Goal: Task Accomplishment & Management: Complete application form

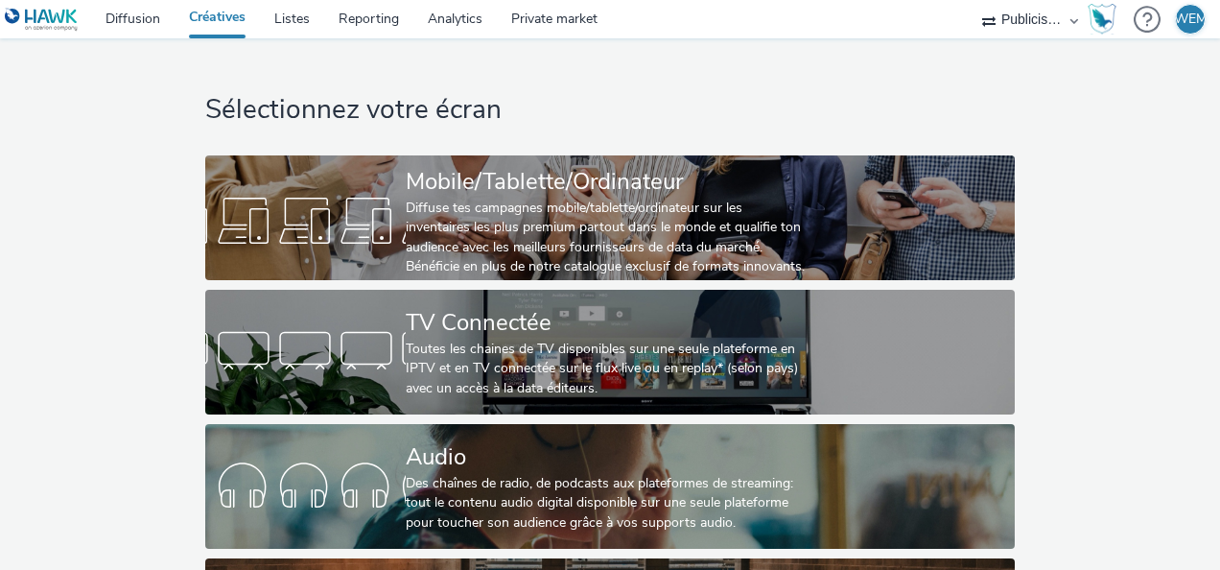
select select "08a58170-7f08-4922-abc8-b2d1eb407230"
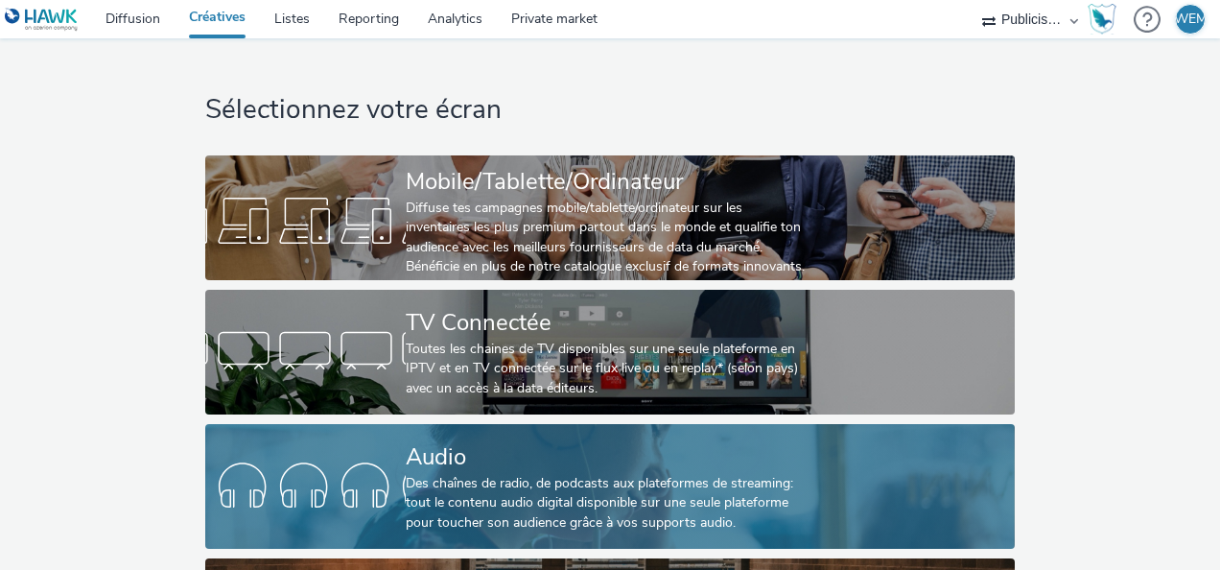
click at [483, 462] on div "Audio" at bounding box center [606, 457] width 401 height 34
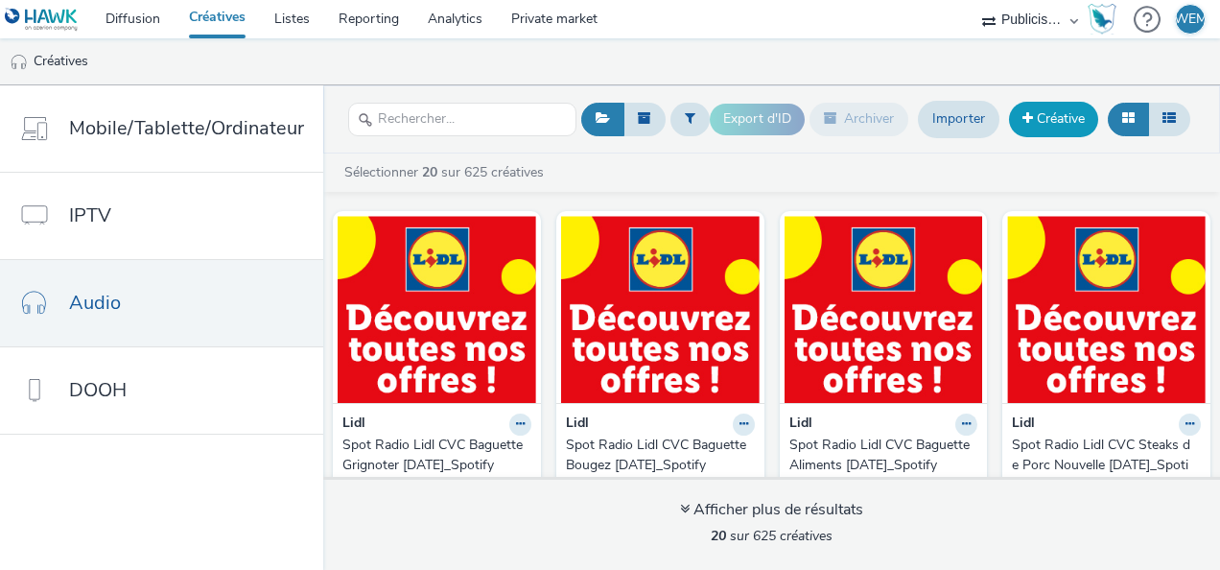
click at [1061, 111] on link "Créative" at bounding box center [1053, 119] width 89 height 35
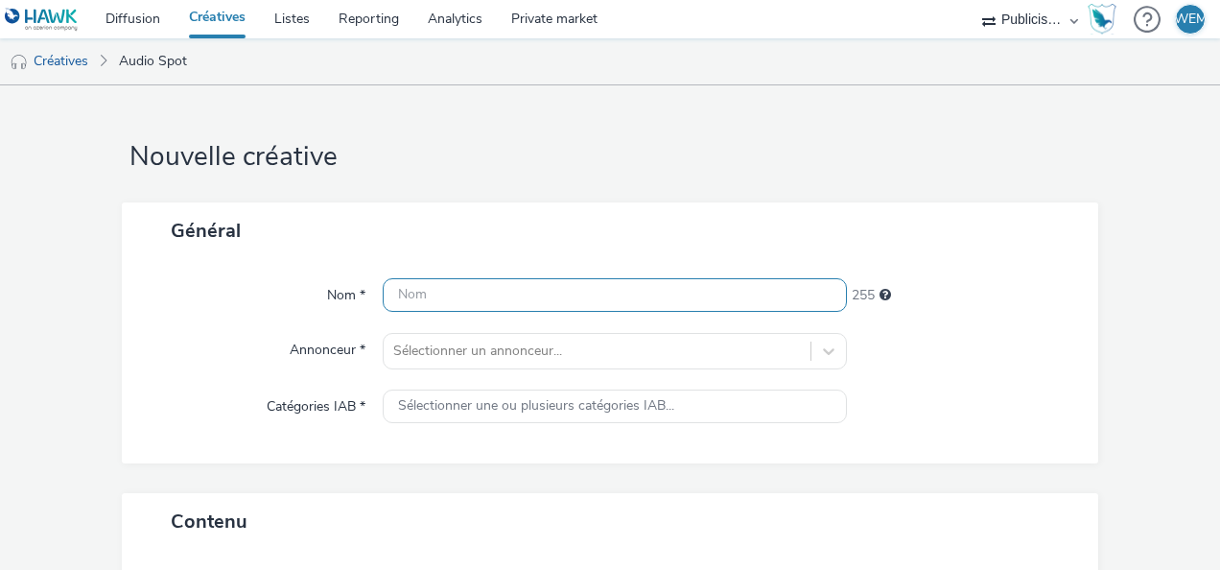
click at [520, 290] on input "text" at bounding box center [615, 295] width 464 height 34
drag, startPoint x: 631, startPoint y: 297, endPoint x: 182, endPoint y: 301, distance: 448.9
click at [188, 301] on div "Nom * CITROEN_PlusPourVous_LOM1 230" at bounding box center [610, 295] width 938 height 35
click at [583, 301] on input "CITROEN_PlusPourVous_LOM1" at bounding box center [615, 295] width 464 height 34
click at [549, 290] on input "CITROEN_PlusPourVous_LOM1" at bounding box center [615, 295] width 464 height 34
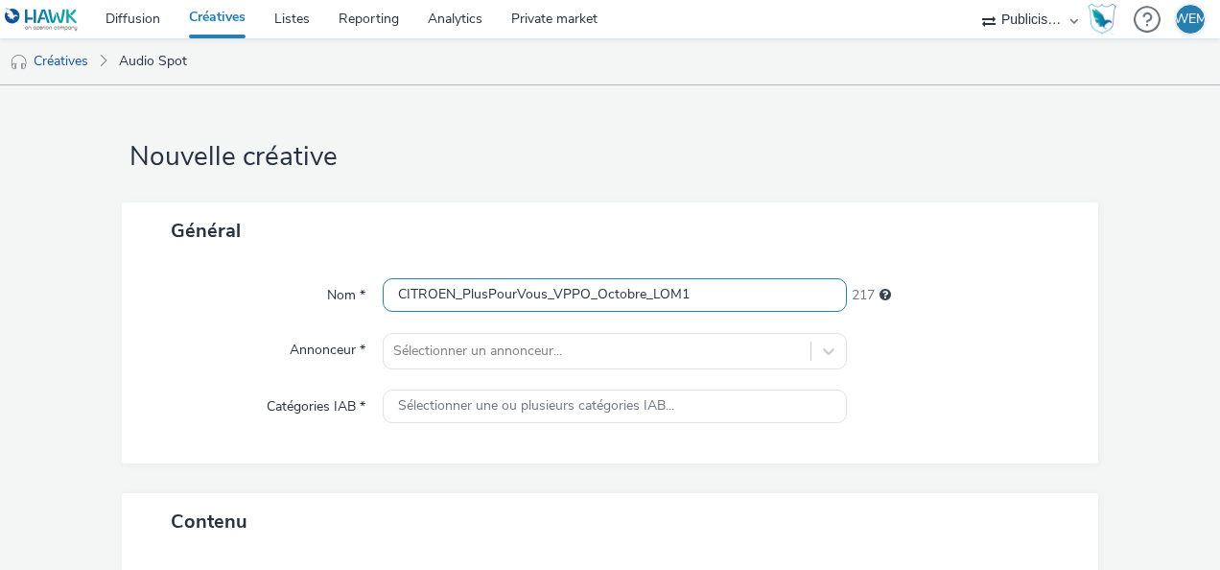
drag, startPoint x: 717, startPoint y: 301, endPoint x: 0, endPoint y: 274, distance: 717.9
click at [0, 274] on html "Diffusion Créatives Listes Reporting Analytics Private market Publicis Media Au…" at bounding box center [610, 285] width 1220 height 570
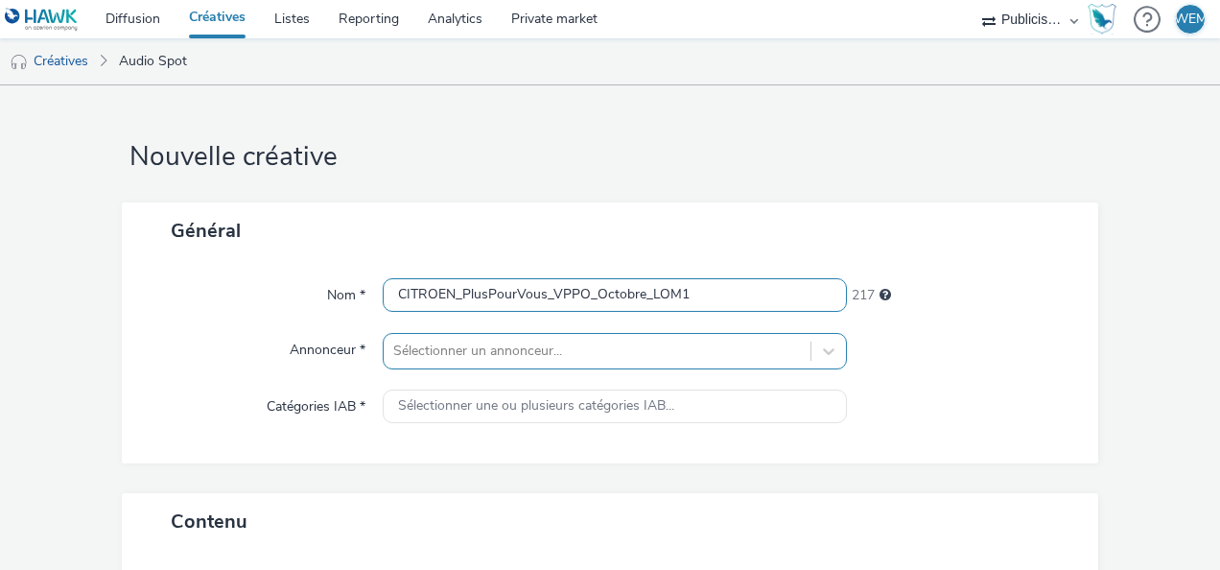
type input "CITROEN_PlusPourVous_VPPO_Octobre_LOM1"
click at [487, 361] on div "Sélectionner un annonceur..." at bounding box center [615, 351] width 464 height 36
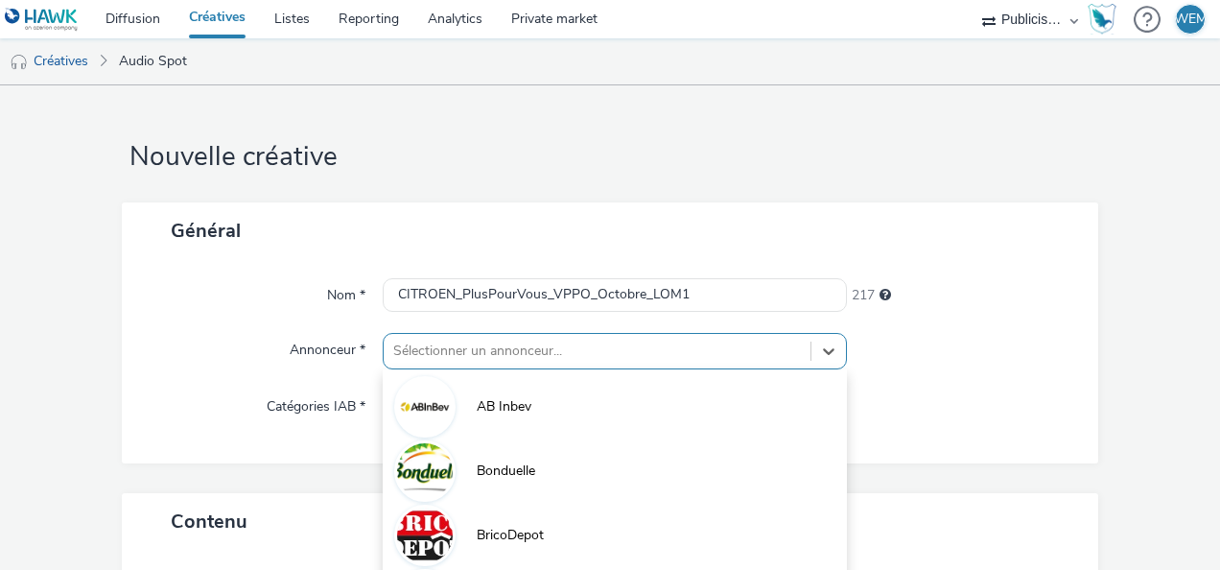
scroll to position [180, 0]
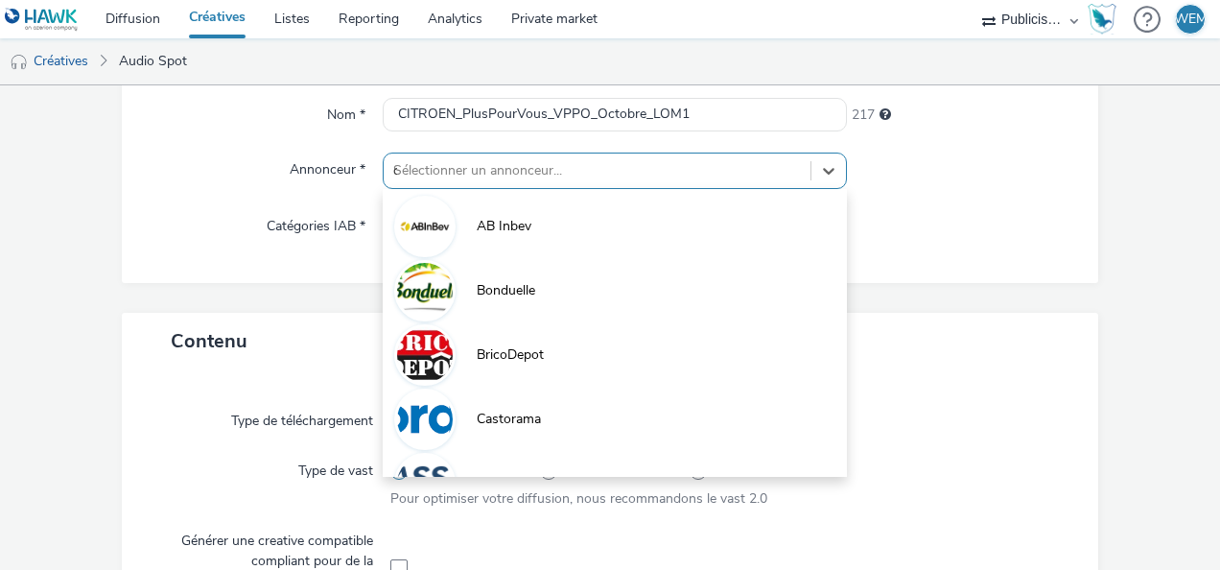
type input "ci"
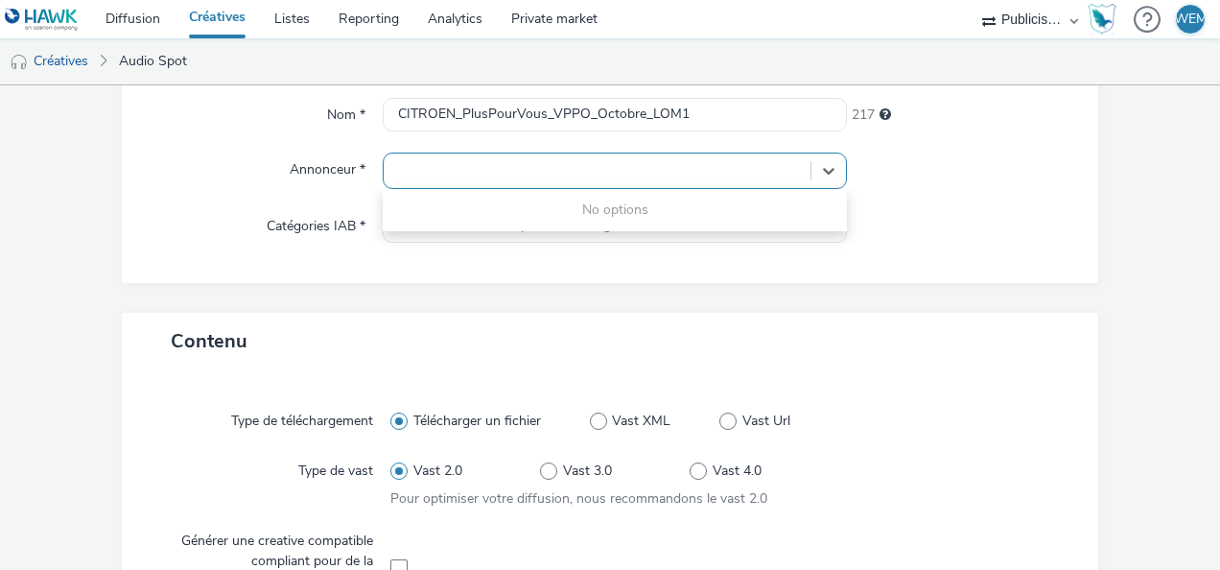
click at [487, 168] on div at bounding box center [597, 170] width 408 height 23
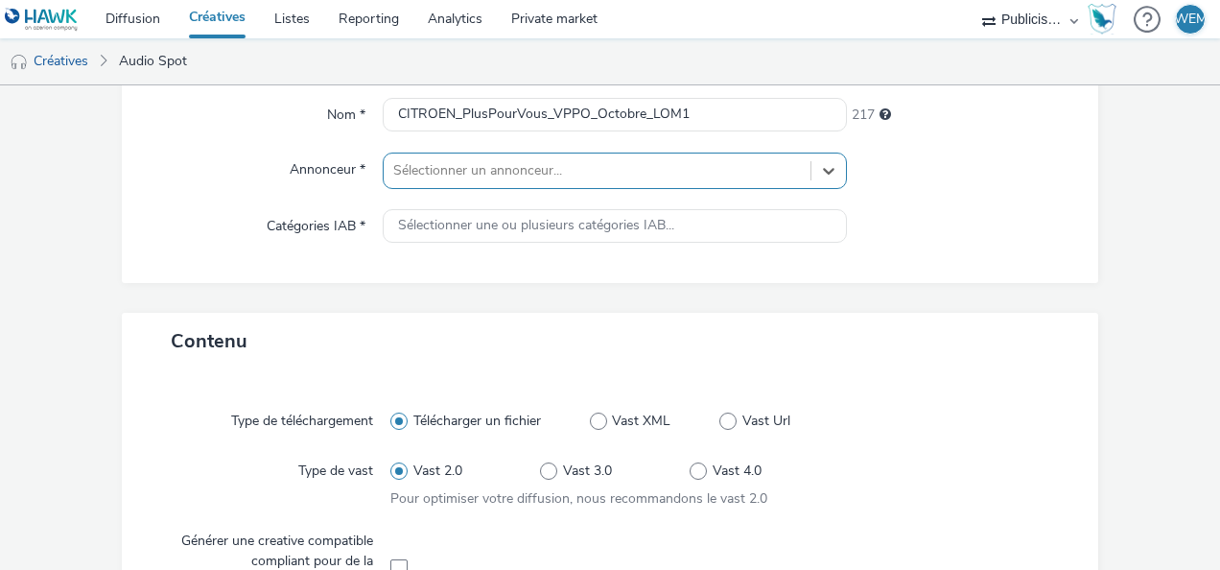
click at [487, 168] on div at bounding box center [597, 170] width 408 height 23
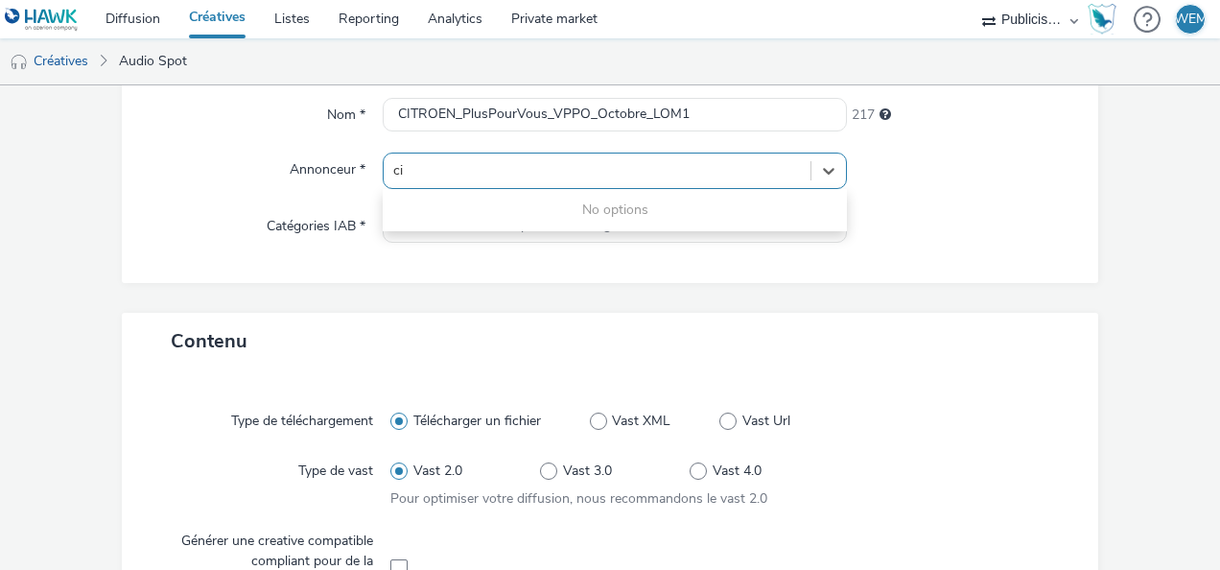
type input "ci"
click at [123, 182] on div "Nom * CITROEN_PlusPourVous_VPPO_Octobre_LOM1 217 Annonceur * 0 results availabl…" at bounding box center [610, 181] width 976 height 204
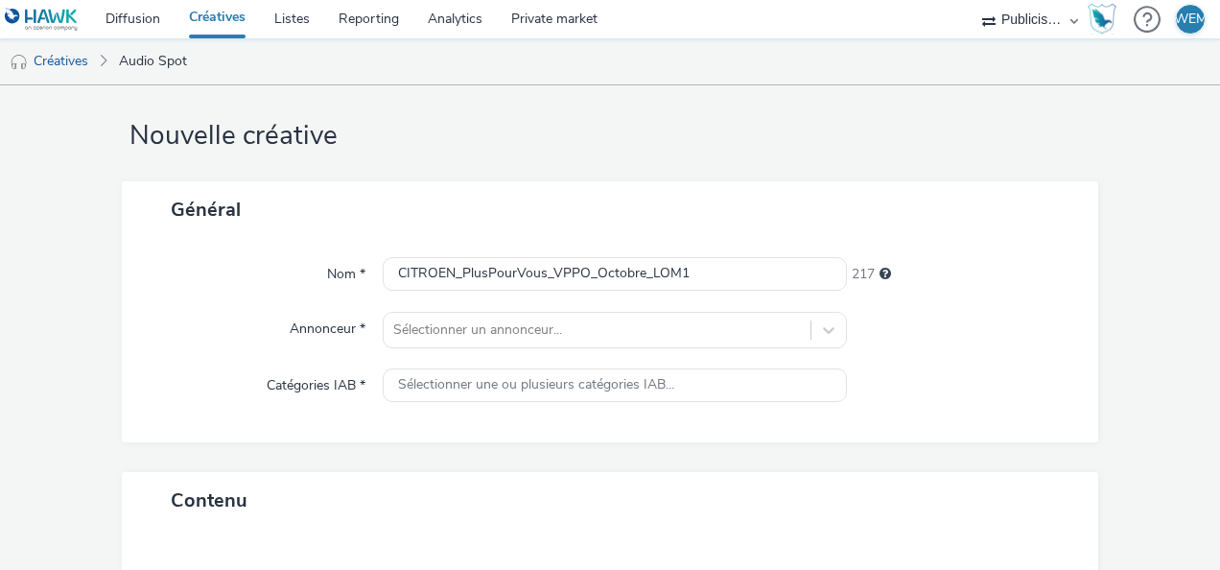
scroll to position [0, 0]
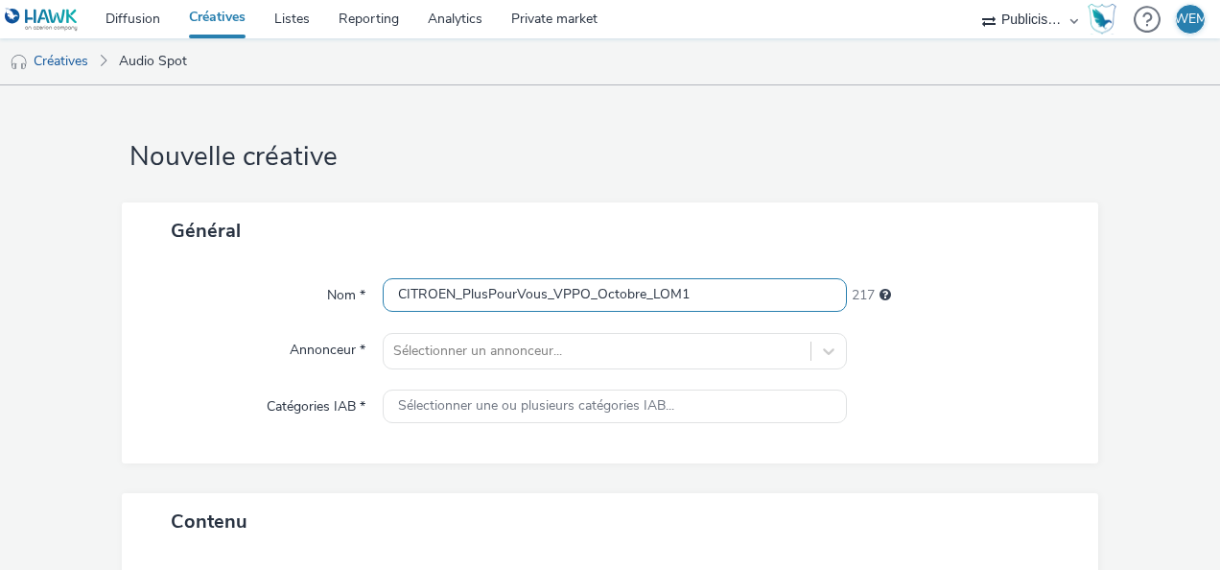
click at [735, 292] on input "CITROEN_PlusPourVous_VPPO_Octobre_LOM1" at bounding box center [615, 295] width 464 height 34
drag, startPoint x: 735, startPoint y: 292, endPoint x: -4, endPoint y: 243, distance: 740.2
click at [0, 243] on html "Diffusion Créatives Listes Reporting Analytics Private market Publicis Media Au…" at bounding box center [610, 285] width 1220 height 570
click at [1011, 21] on select "Publicis Media Audio Publicis Media France – Agency Partner" at bounding box center [1030, 19] width 115 height 38
select select "d07aba32-d775-4fed-a722-f10c6504dd64"
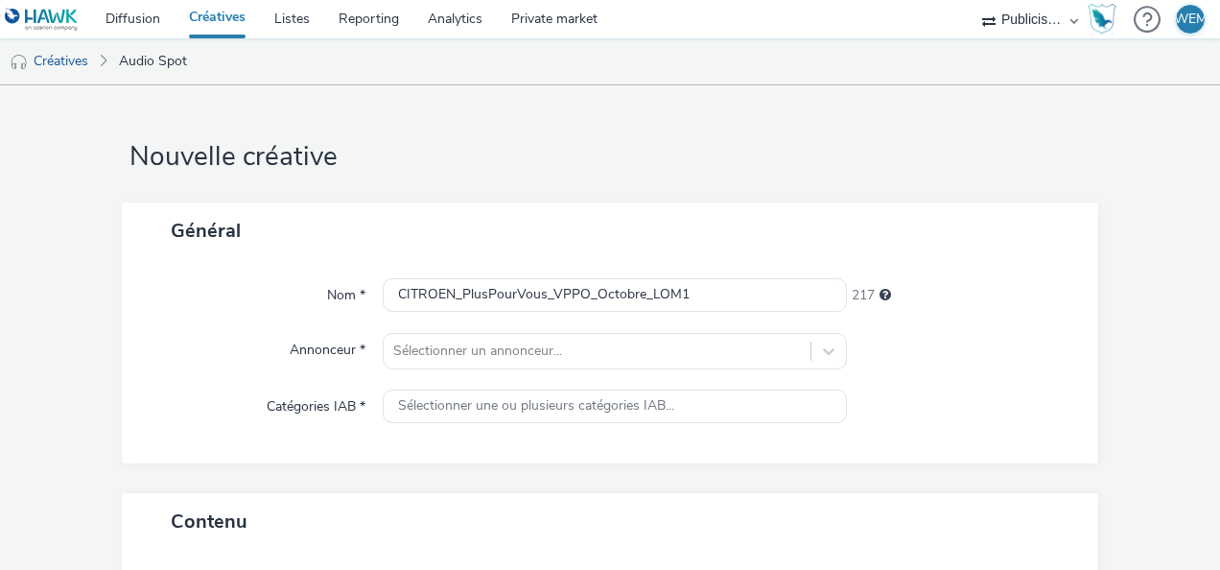
click at [973, 0] on select "Publicis Media Audio Publicis Media France – Agency Partner" at bounding box center [1030, 19] width 115 height 38
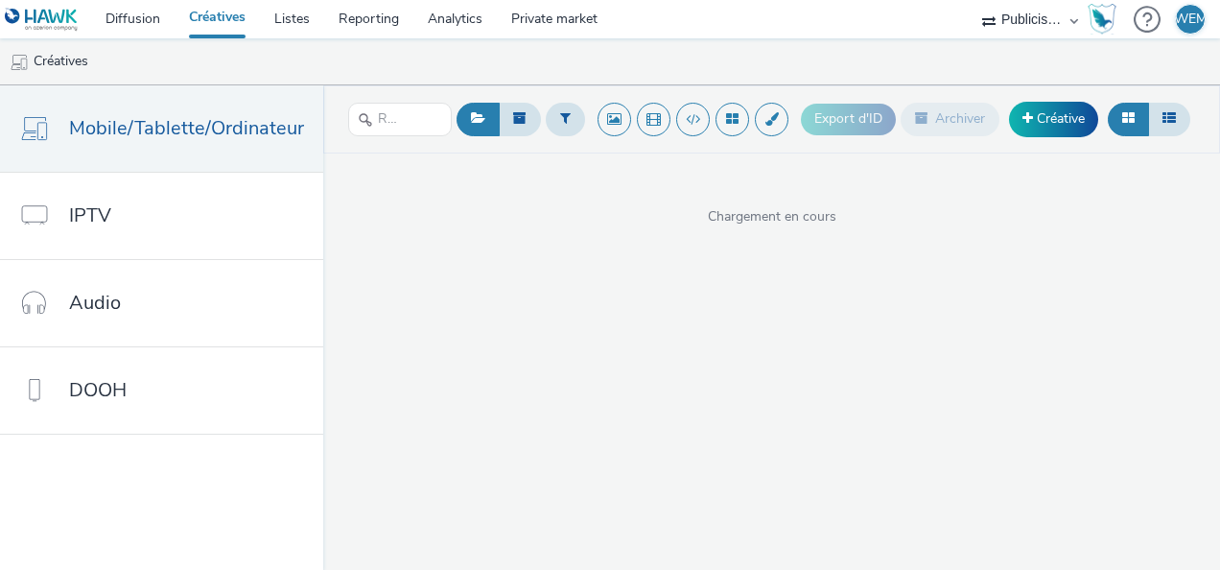
click at [1001, 14] on select "Publicis Media Audio Publicis Media France – Agency Partner" at bounding box center [1030, 19] width 115 height 38
click at [717, 29] on nav "Diffusion Créatives Listes Reporting Analytics Private market Publicis Media Au…" at bounding box center [610, 19] width 1220 height 38
click at [1045, 115] on link "Créative" at bounding box center [1053, 119] width 89 height 35
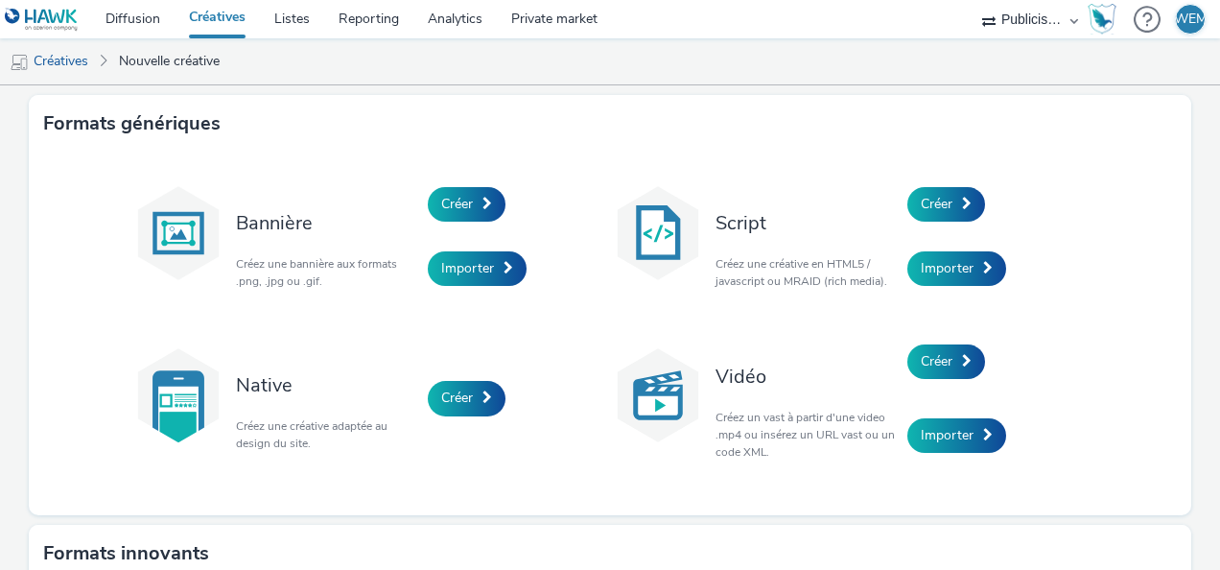
click at [223, 10] on link "Créatives" at bounding box center [217, 19] width 85 height 38
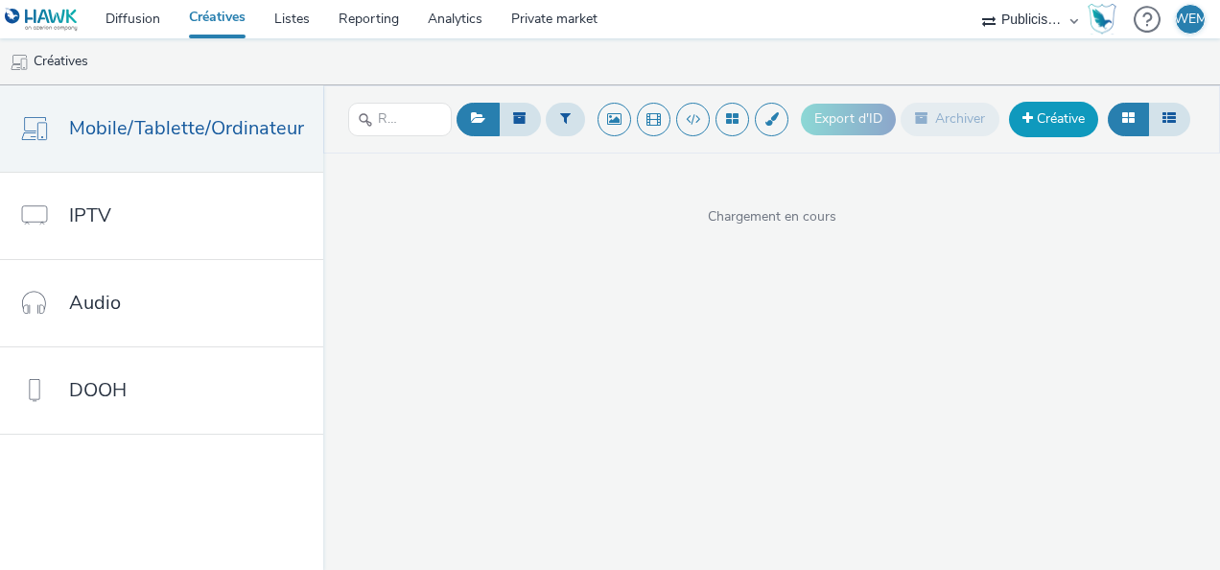
click at [1050, 113] on link "Créative" at bounding box center [1053, 119] width 89 height 35
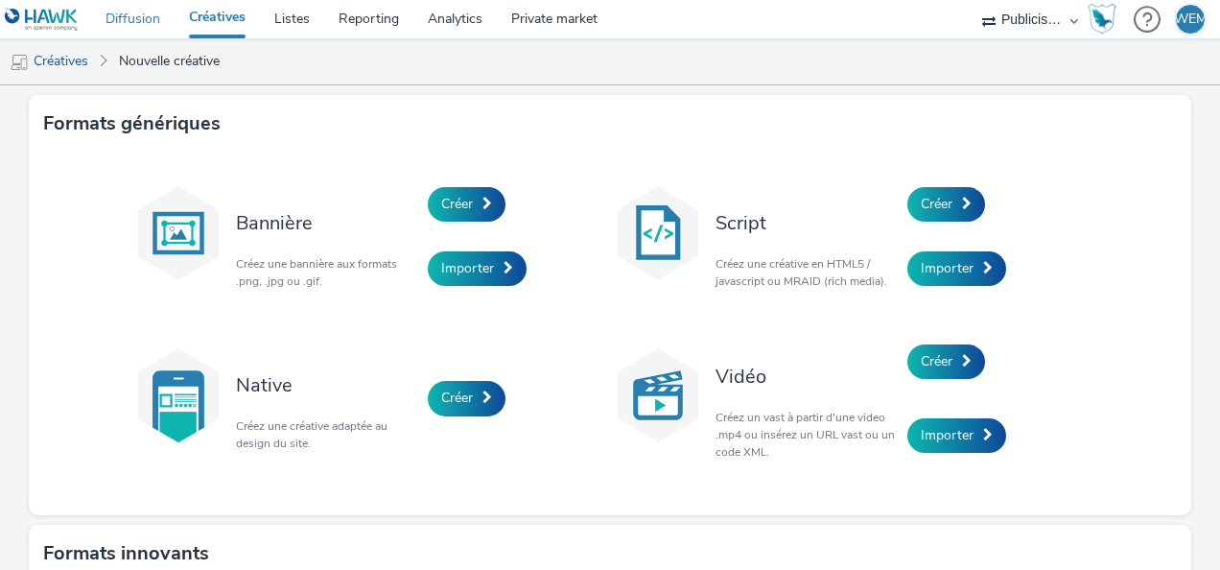
click at [139, 12] on link "Diffusion" at bounding box center [132, 19] width 83 height 38
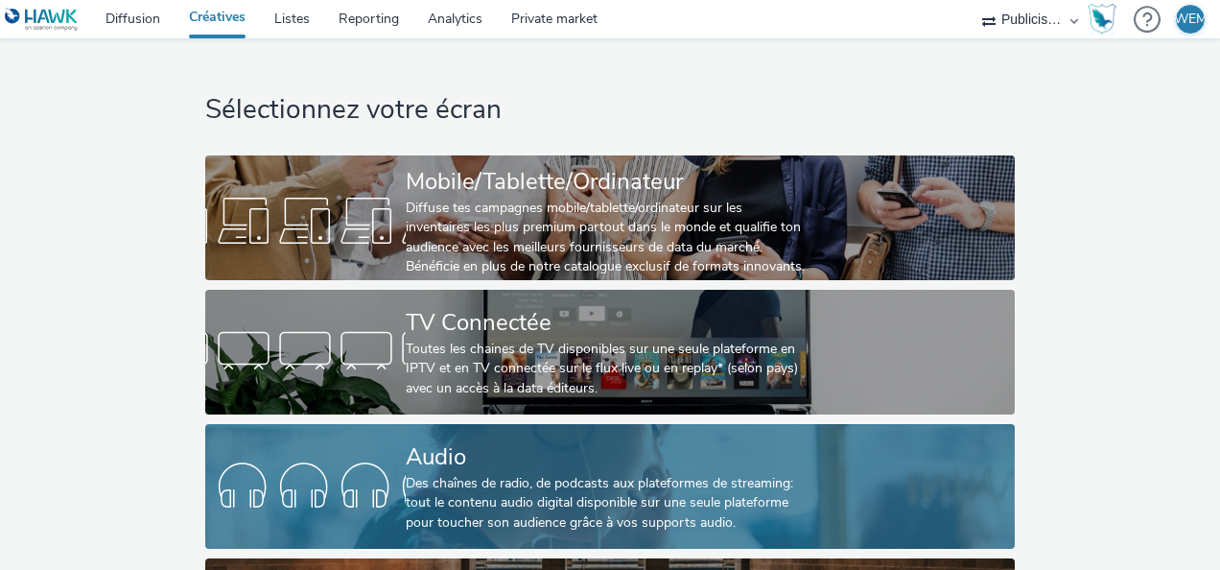
click at [506, 456] on div "Audio" at bounding box center [606, 457] width 401 height 34
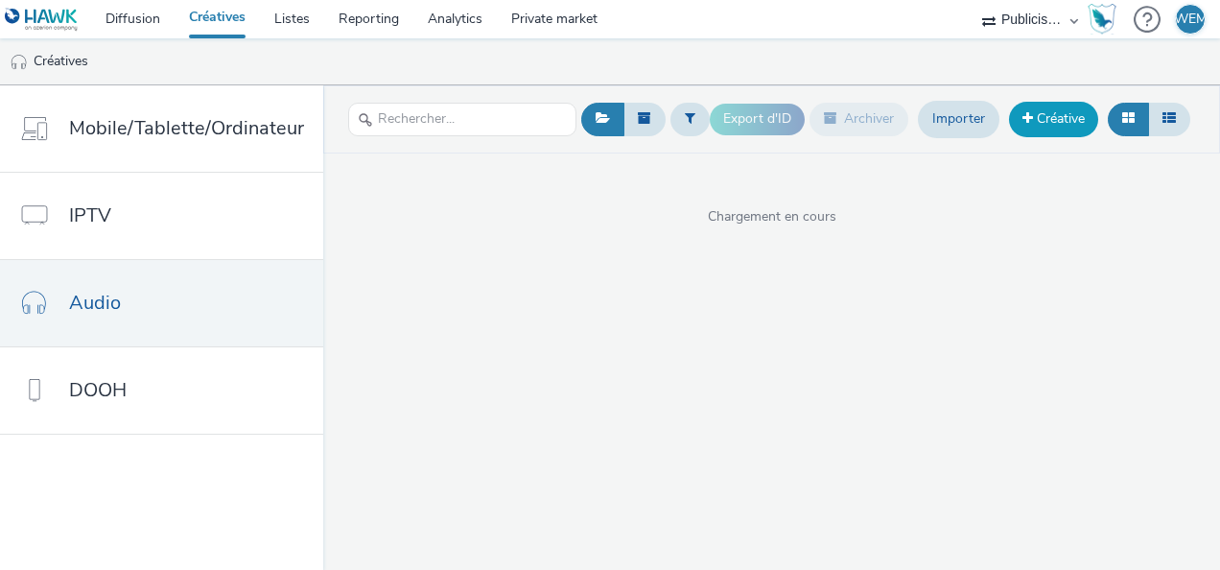
click at [1052, 119] on link "Créative" at bounding box center [1053, 119] width 89 height 35
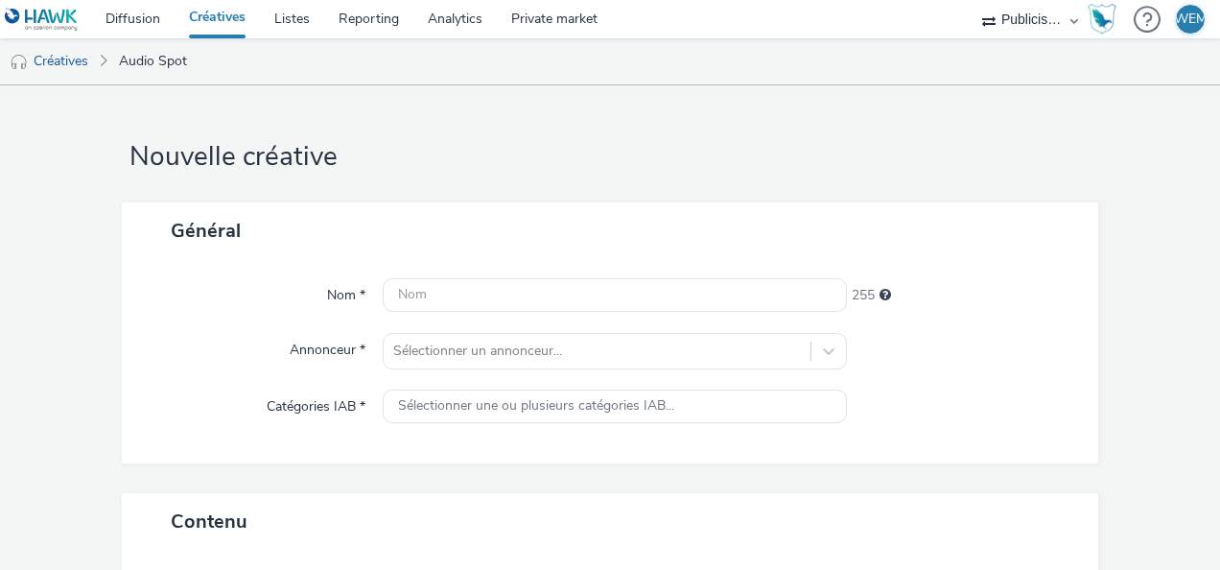
click at [623, 276] on div "Nom * 255 Annonceur * Sélectionner un annonceur... Catégories IAB * Sélectionne…" at bounding box center [610, 361] width 976 height 204
click at [611, 280] on input "text" at bounding box center [615, 295] width 464 height 34
paste input "CITROEN_PlusPourVous_VPPO_Octobre_LOM1"
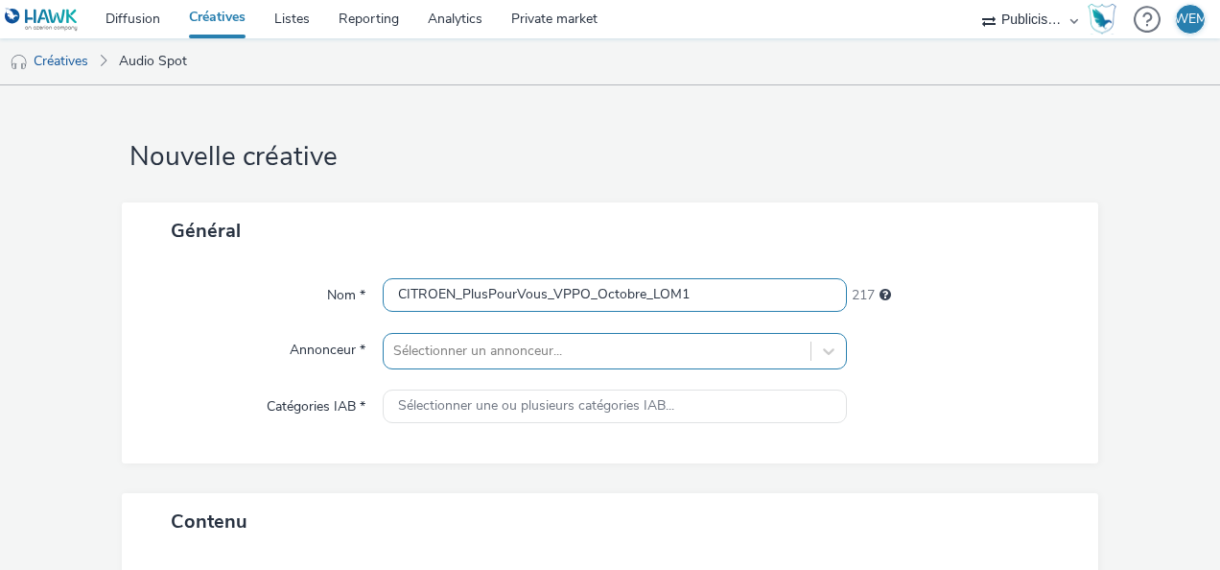
type input "CITROEN_PlusPourVous_VPPO_Octobre_LOM1"
click at [567, 343] on div "Sélectionner un annonceur..." at bounding box center [615, 351] width 464 height 36
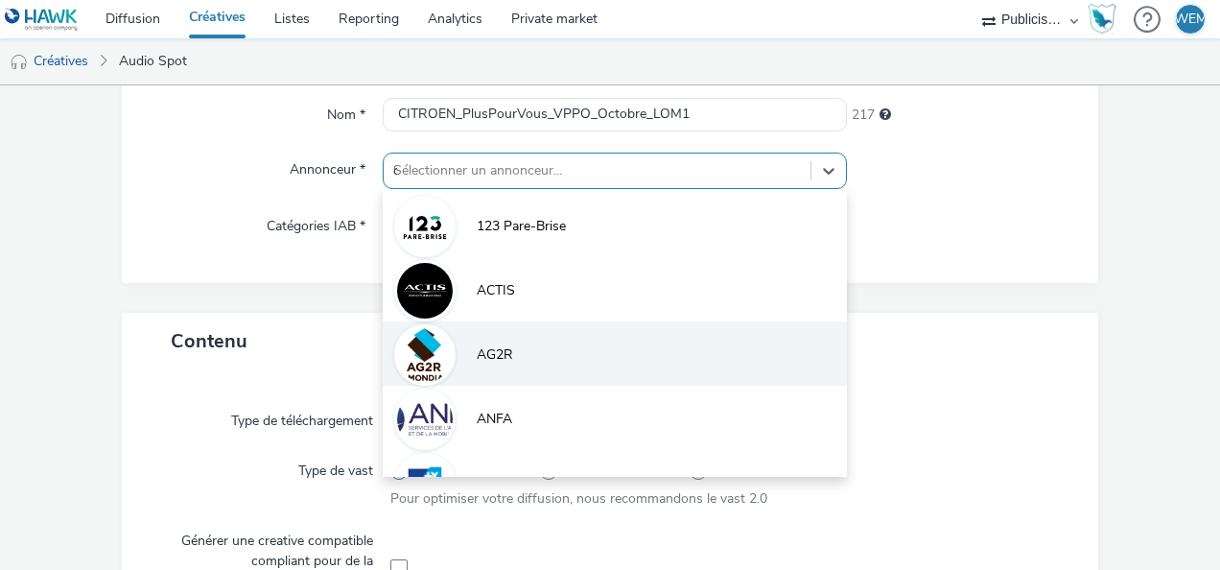
type input "ci"
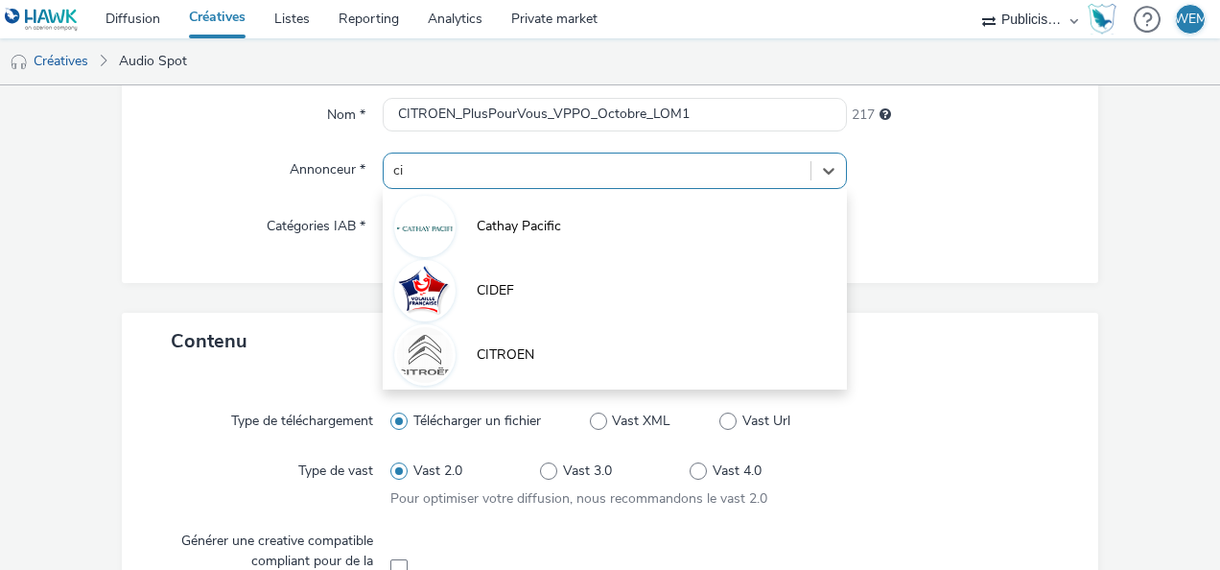
click at [563, 345] on li "CITROEN" at bounding box center [615, 353] width 464 height 64
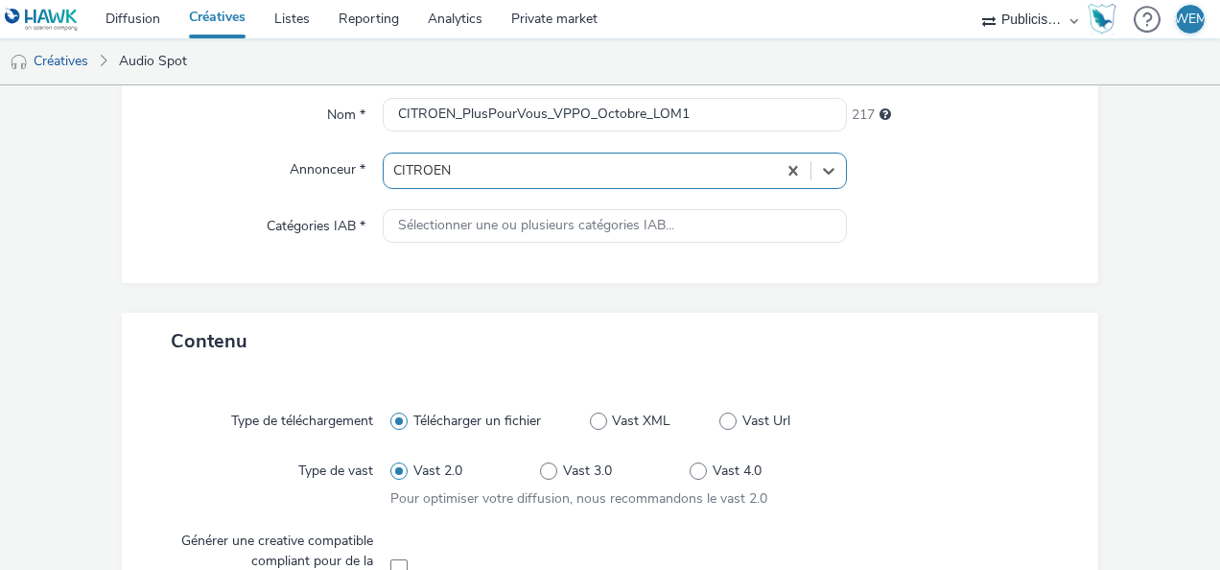
type input "http://citroen.fr"
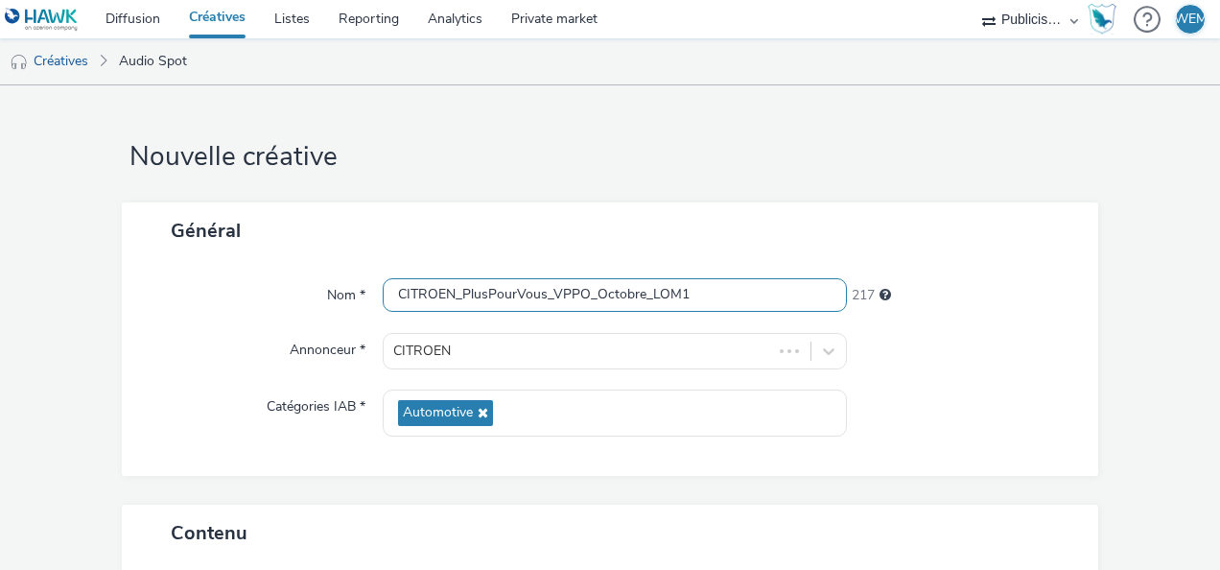
scroll to position [0, 0]
drag, startPoint x: 705, startPoint y: 302, endPoint x: -4, endPoint y: 303, distance: 708.8
click at [0, 303] on html "Diffusion Créatives Listes Reporting Analytics Private market Publicis Media Au…" at bounding box center [610, 285] width 1220 height 570
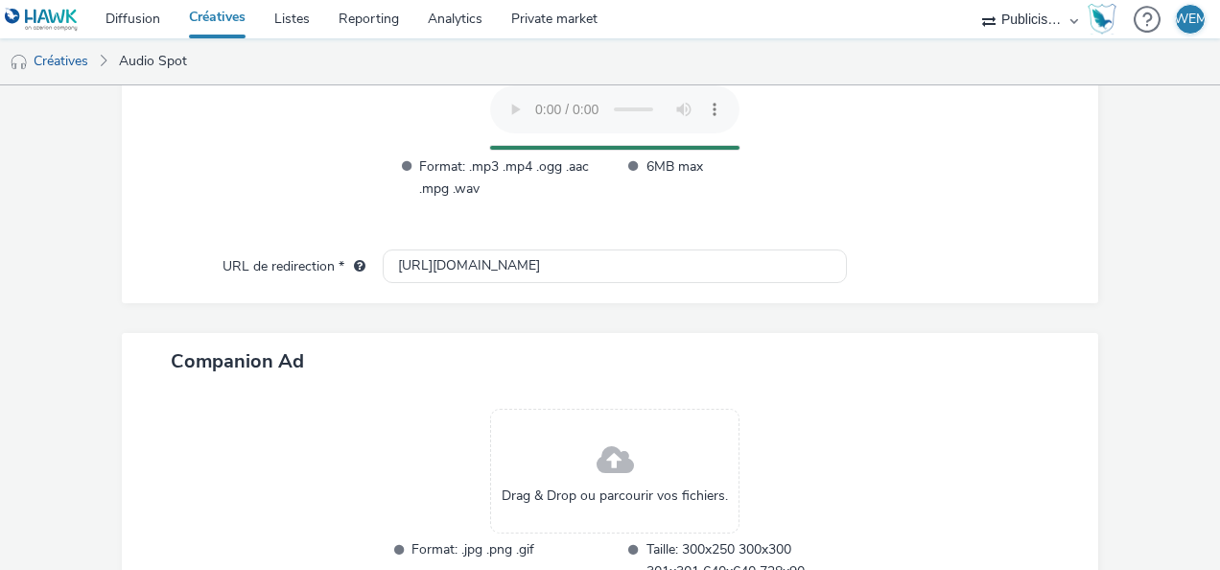
scroll to position [961, 0]
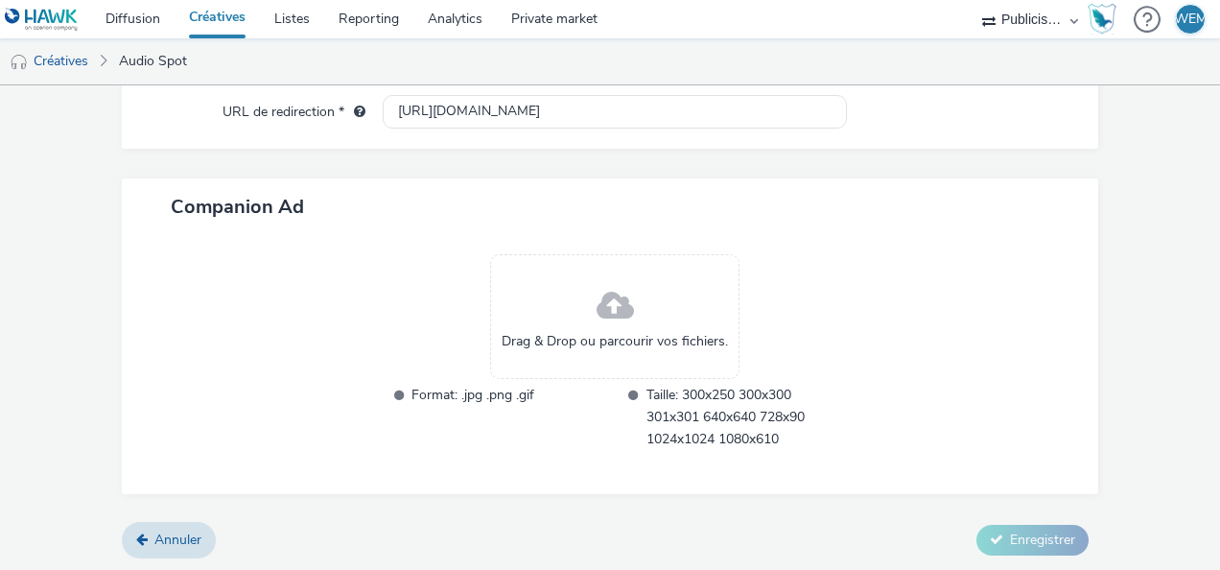
click at [1007, 547] on button "Enregistrer" at bounding box center [1032, 541] width 112 height 31
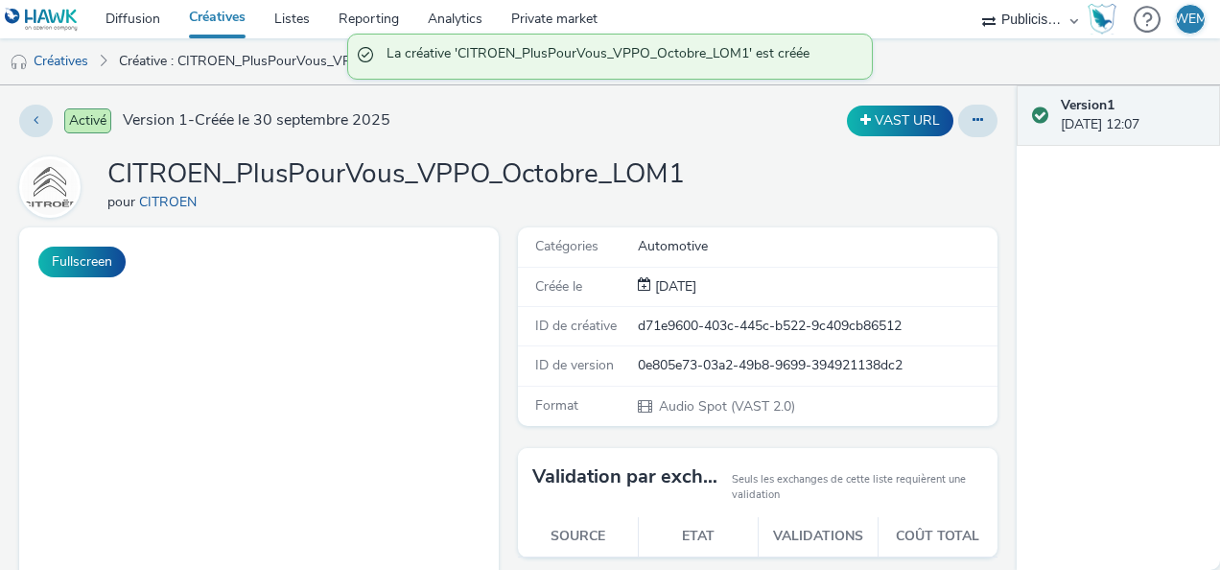
click at [729, 149] on div "Activé Version 1 - Créée le 30 septembre 2025 VAST URL CITROEN_PlusPourVous_VPP…" at bounding box center [508, 327] width 1017 height 484
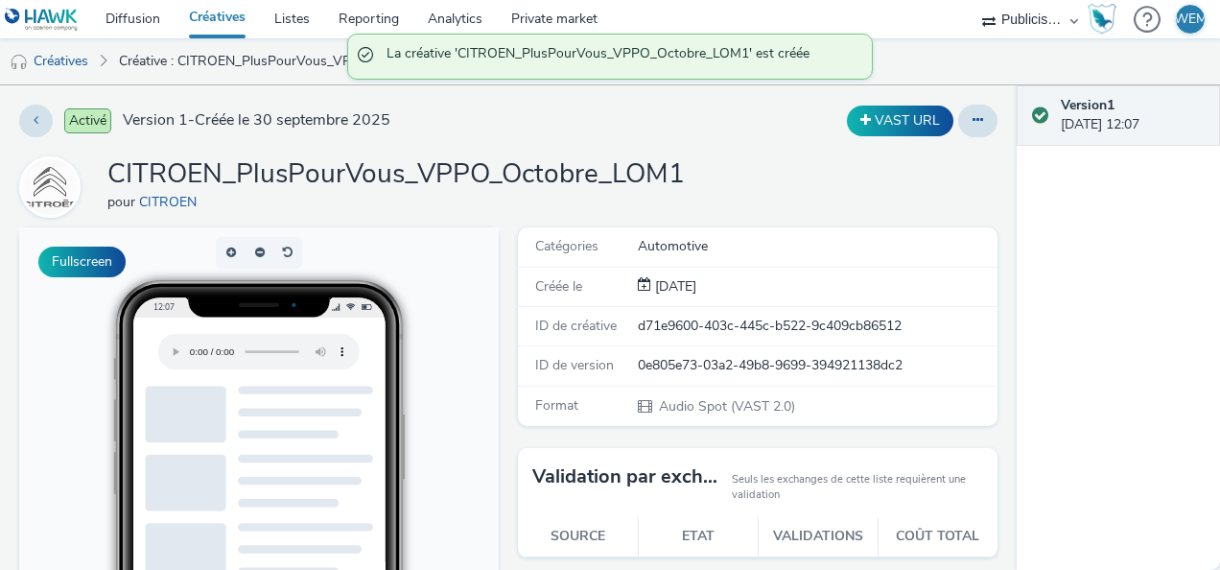
click at [211, 8] on link "Créatives" at bounding box center [217, 19] width 85 height 38
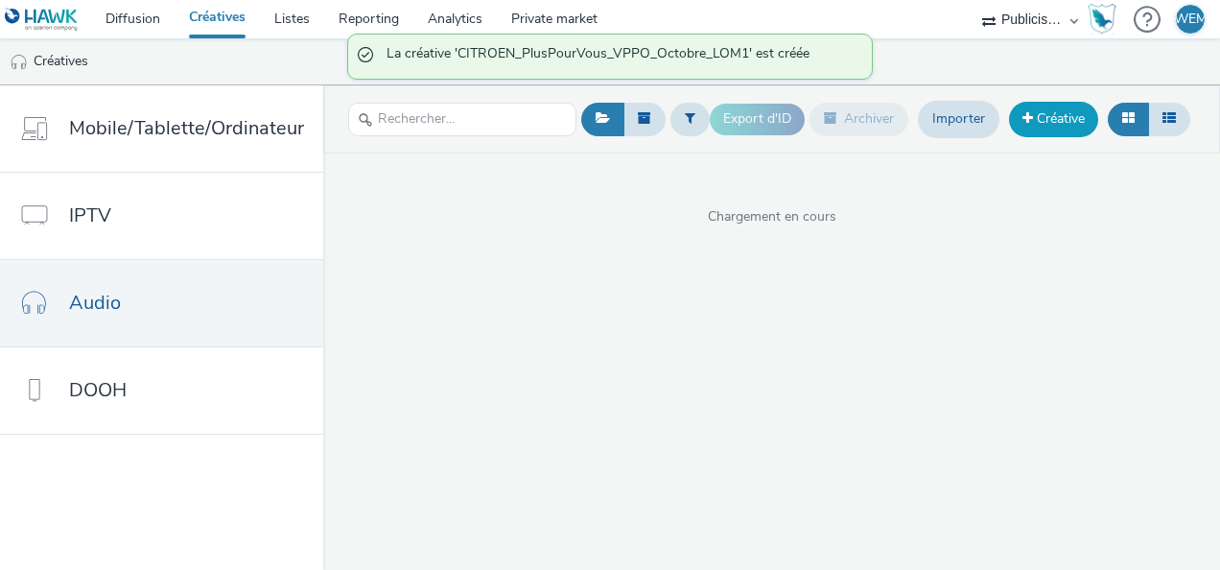
click at [1067, 115] on link "Créative" at bounding box center [1053, 119] width 89 height 35
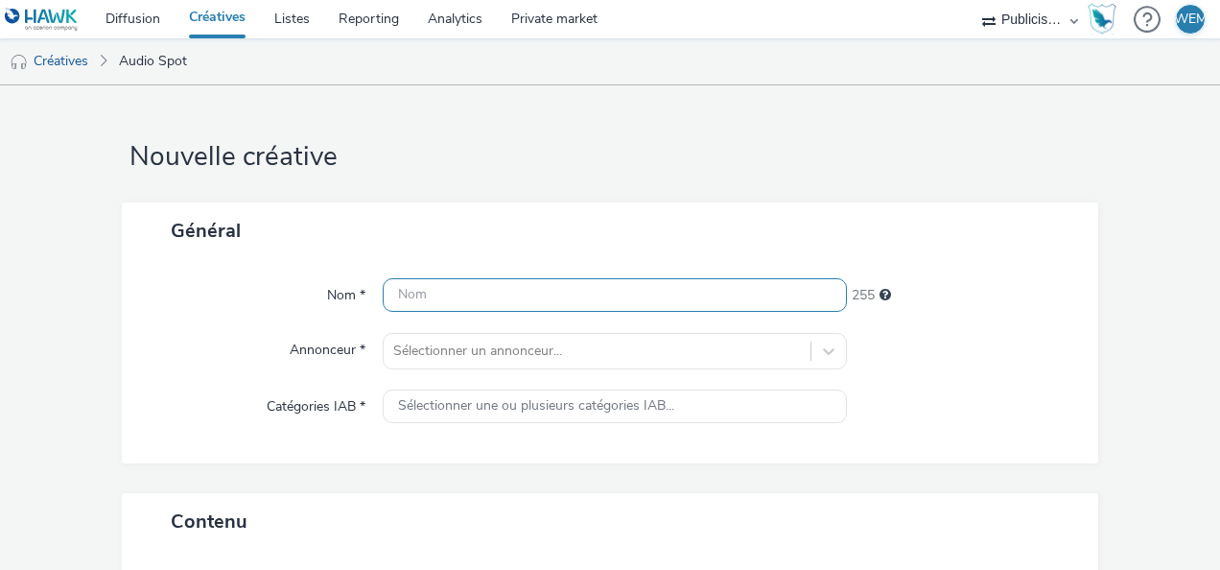
click at [550, 290] on input "text" at bounding box center [615, 295] width 464 height 34
paste input "CITROEN_PlusPourVous_VPPO_Octobre_LOM1"
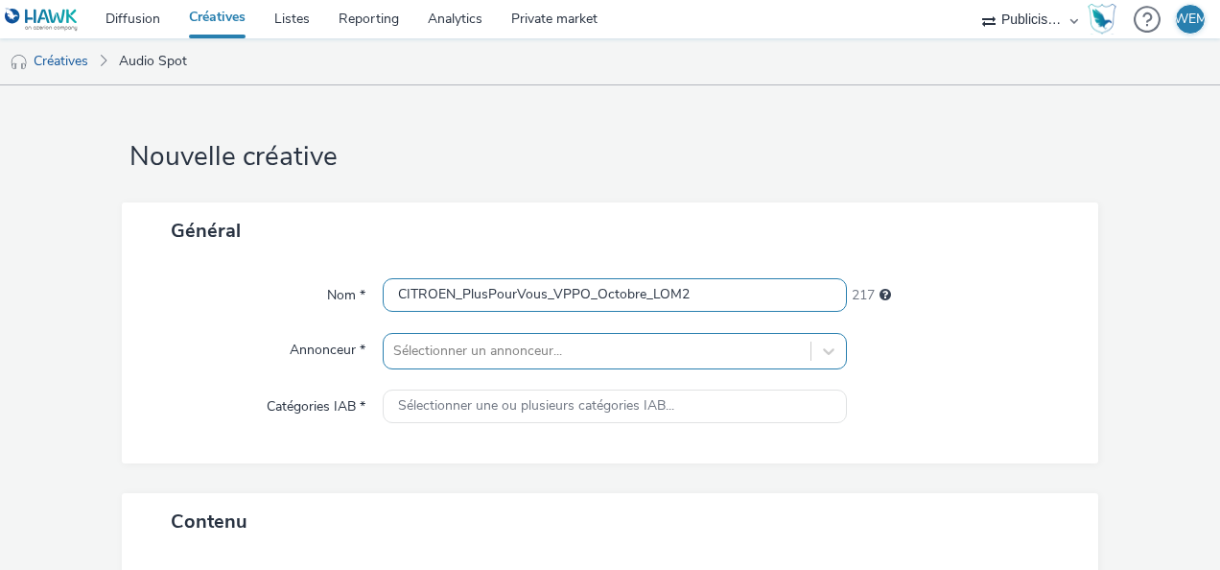
type input "CITROEN_PlusPourVous_VPPO_Octobre_LOM2"
click at [668, 345] on div "Sélectionner un annonceur..." at bounding box center [615, 351] width 464 height 36
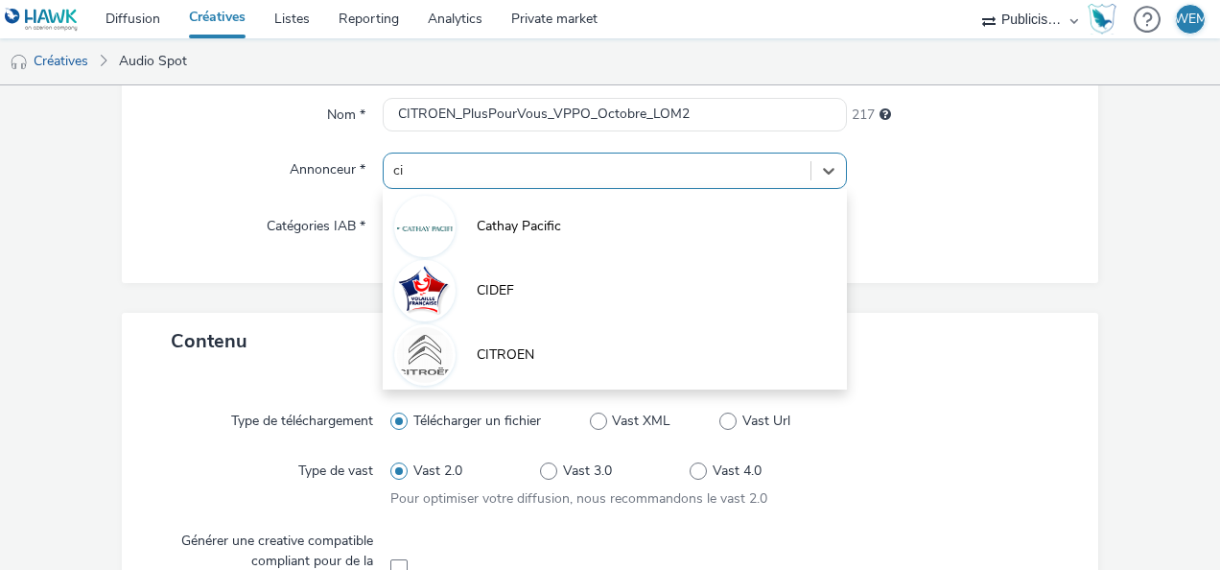
type input "cit"
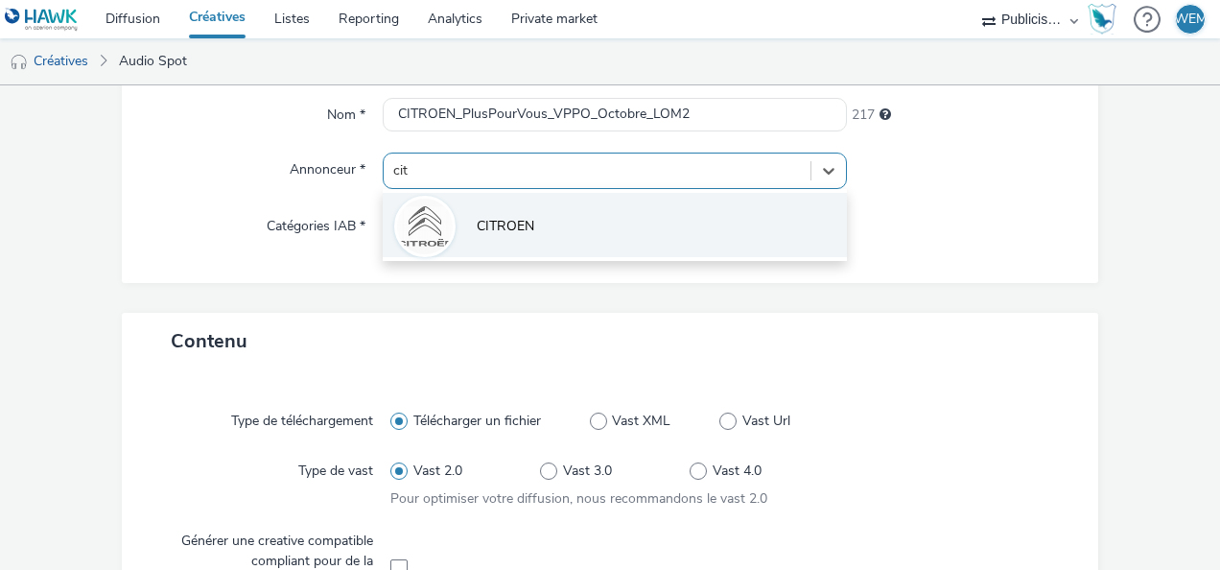
click at [667, 219] on li "CITROEN" at bounding box center [615, 225] width 464 height 64
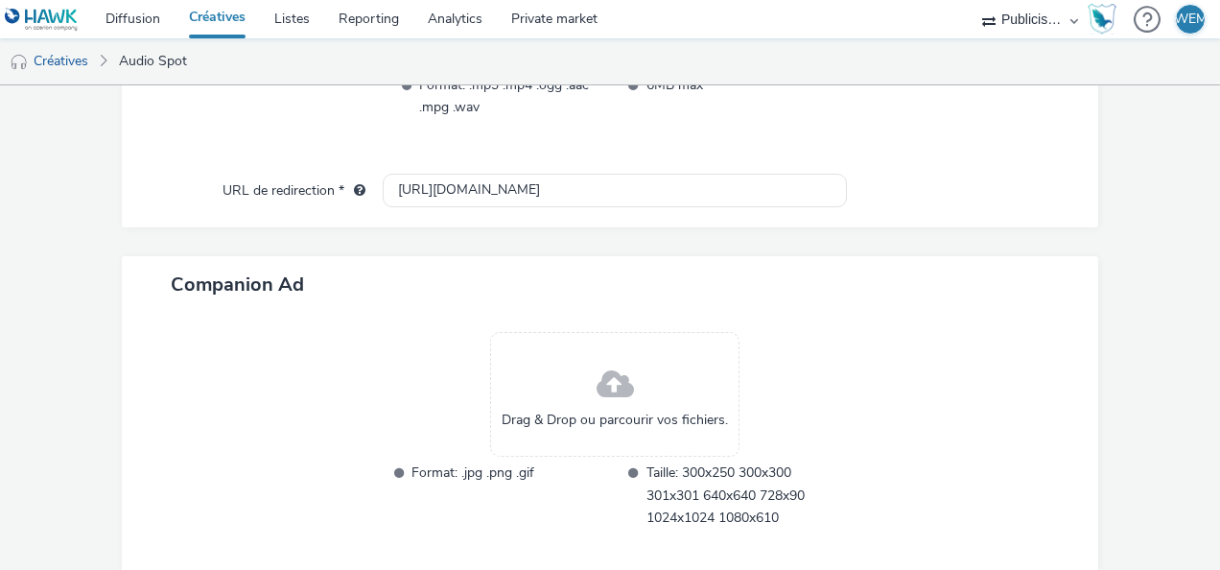
scroll to position [692, 0]
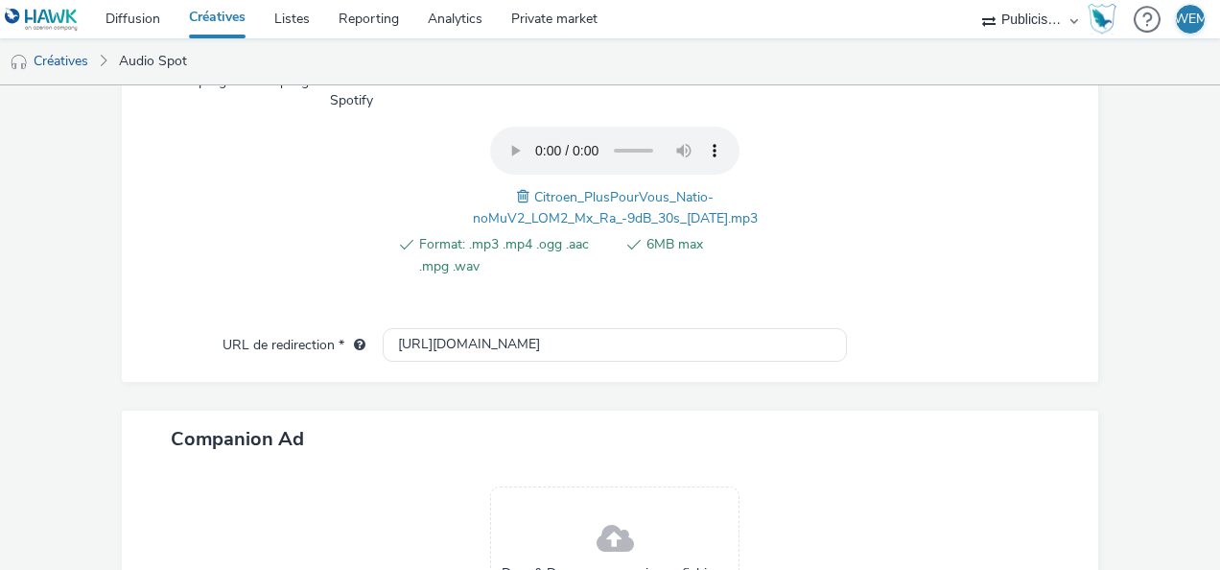
click at [1069, 319] on div "Type de téléchargement Télécharger un fichier Vast XML Vast Url Type de vast Va…" at bounding box center [610, 126] width 976 height 511
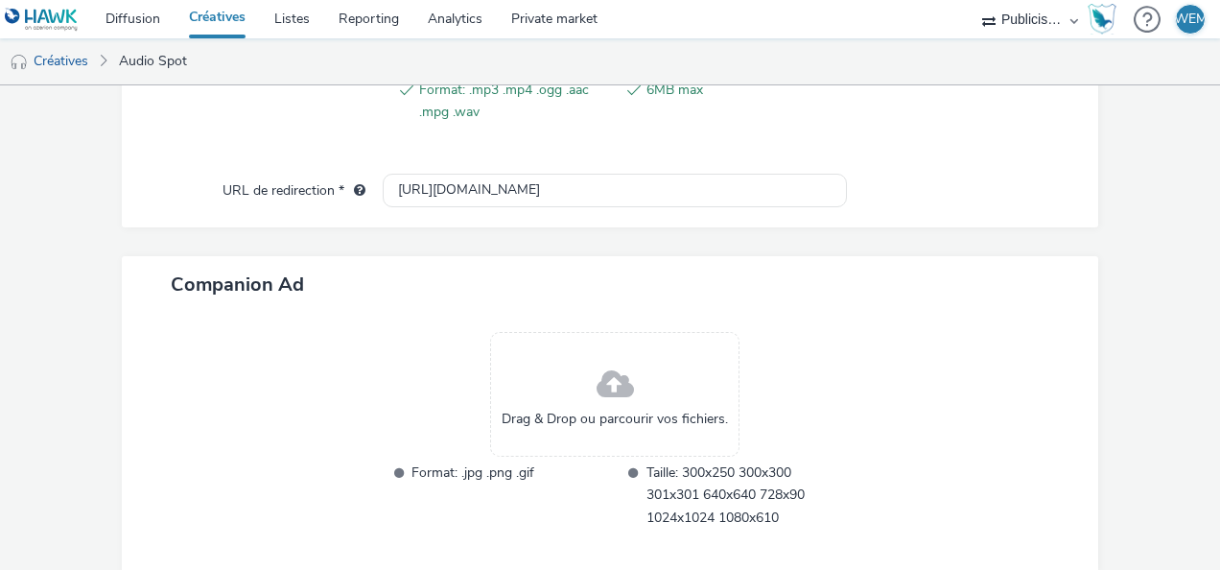
scroll to position [924, 0]
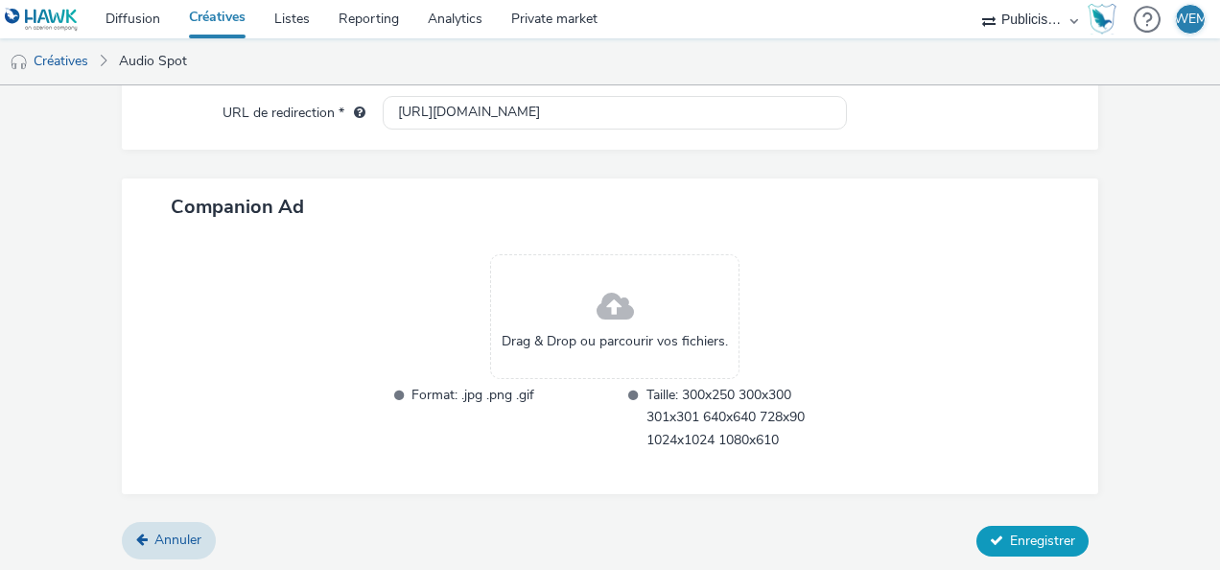
click at [1028, 535] on span "Enregistrer" at bounding box center [1042, 540] width 65 height 18
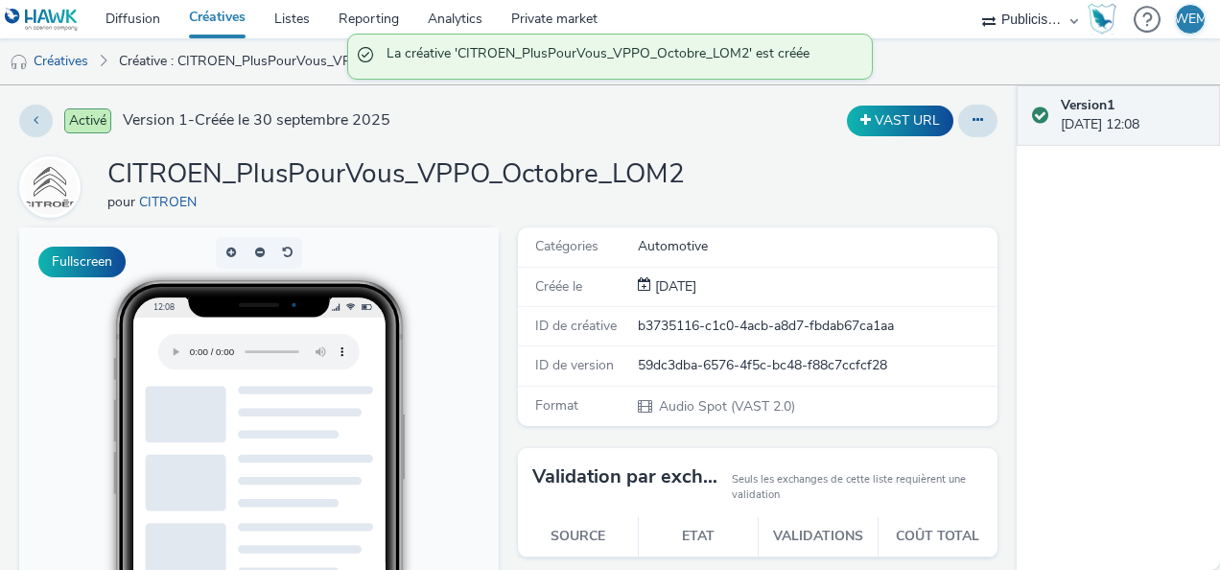
click at [222, 13] on link "Créatives" at bounding box center [217, 19] width 85 height 38
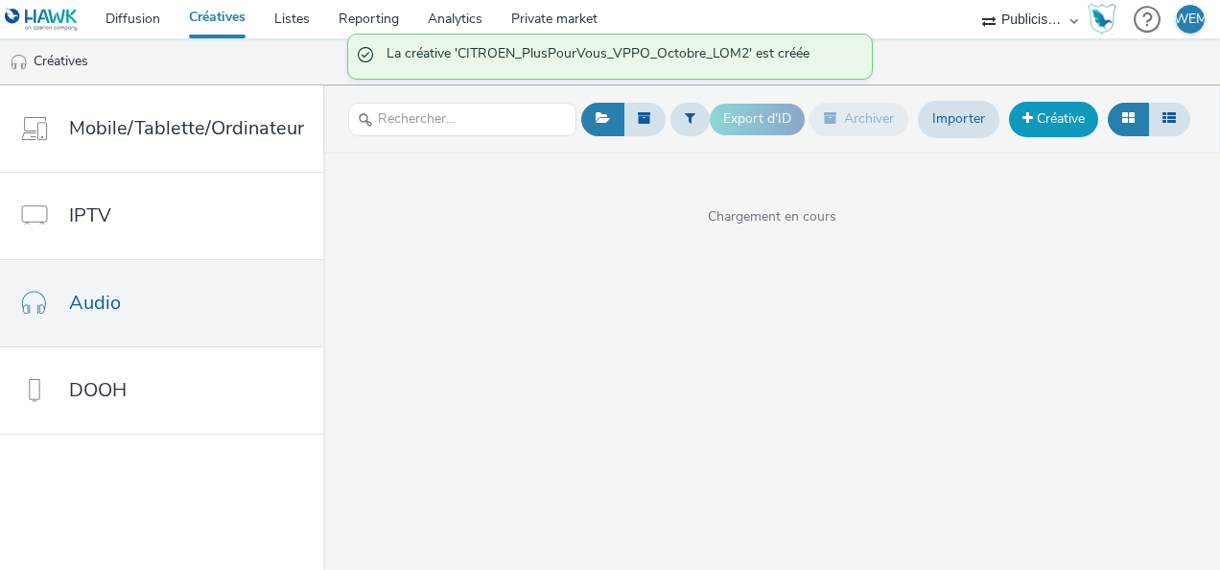
click at [1061, 110] on link "Créative" at bounding box center [1053, 119] width 89 height 35
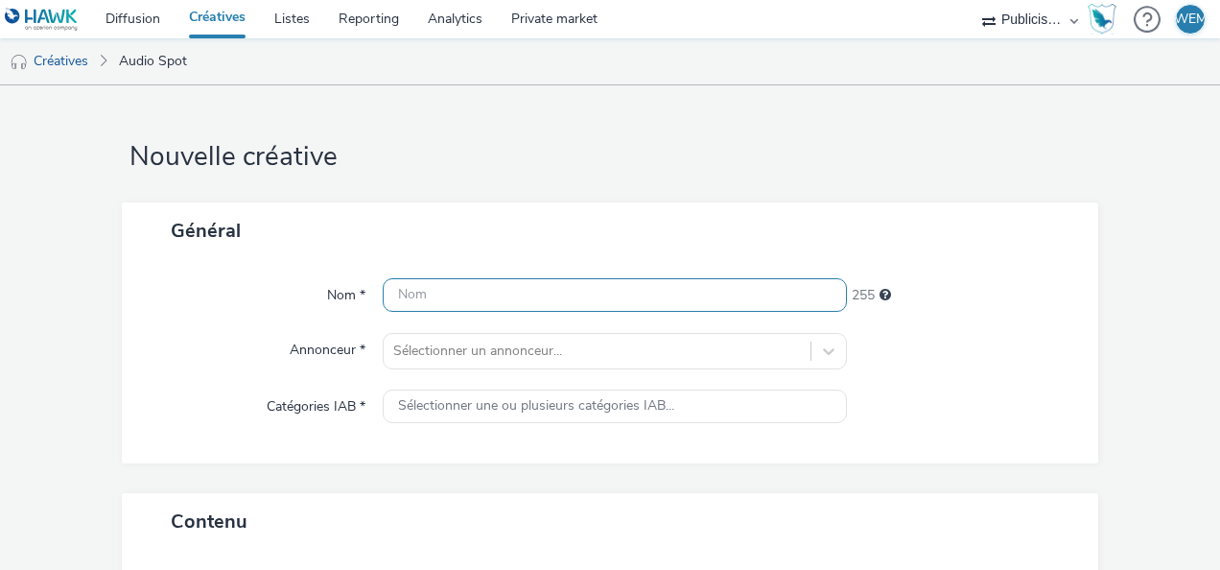
click at [658, 292] on input "text" at bounding box center [615, 295] width 464 height 34
paste input "CITROEN_PlusPourVous_VPPO_Octobre_LOM1"
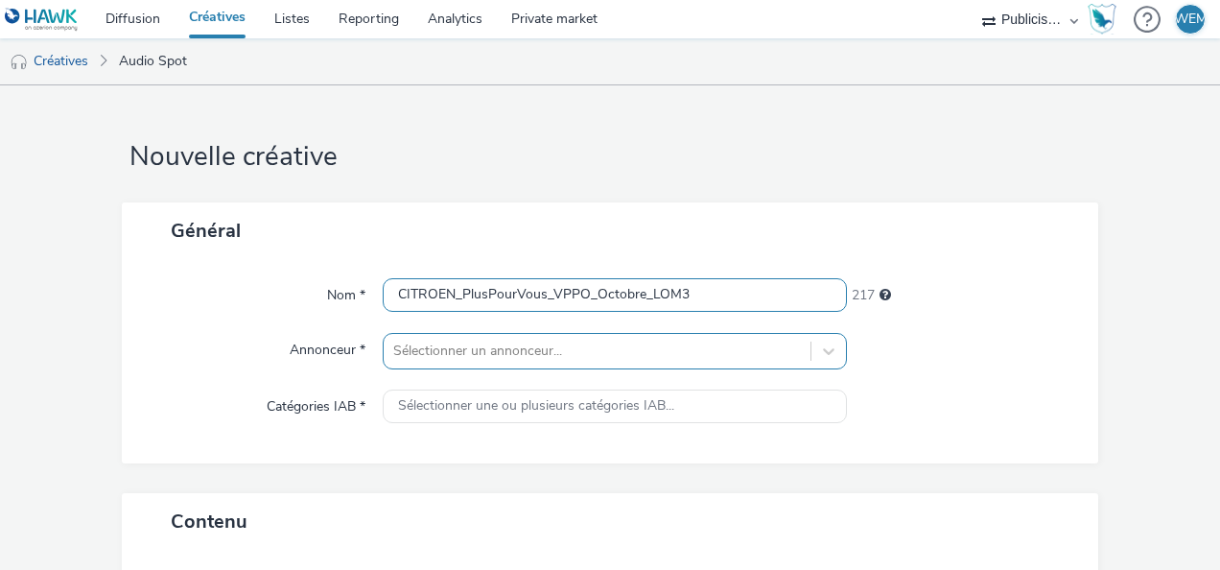
type input "CITROEN_PlusPourVous_VPPO_Octobre_LOM3"
click at [468, 349] on div "Sélectionner un annonceur..." at bounding box center [615, 351] width 464 height 36
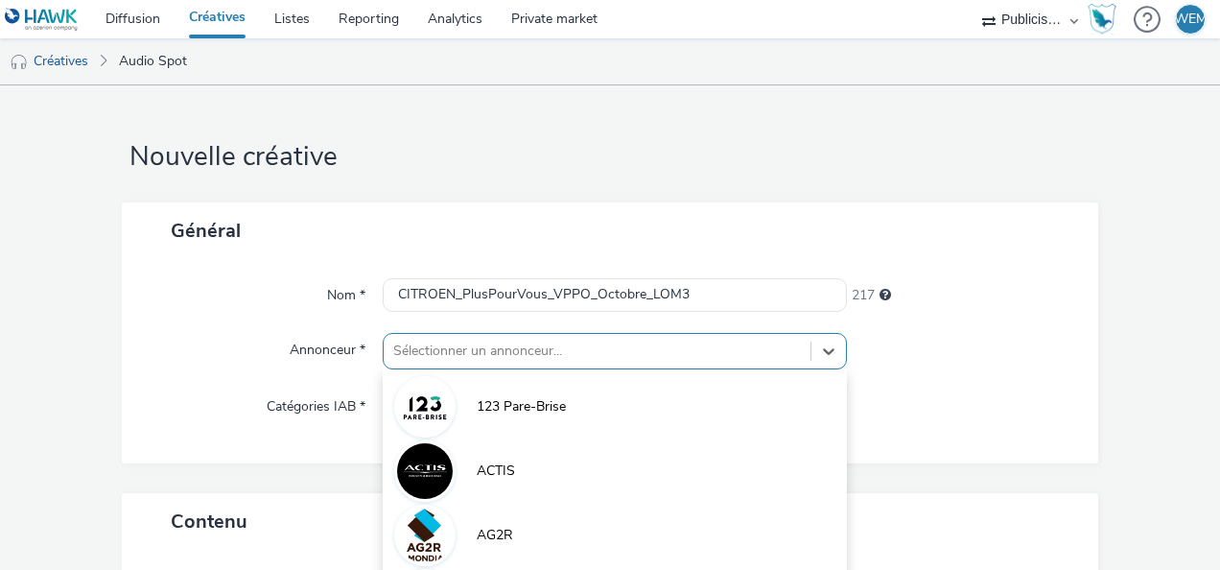
scroll to position [180, 0]
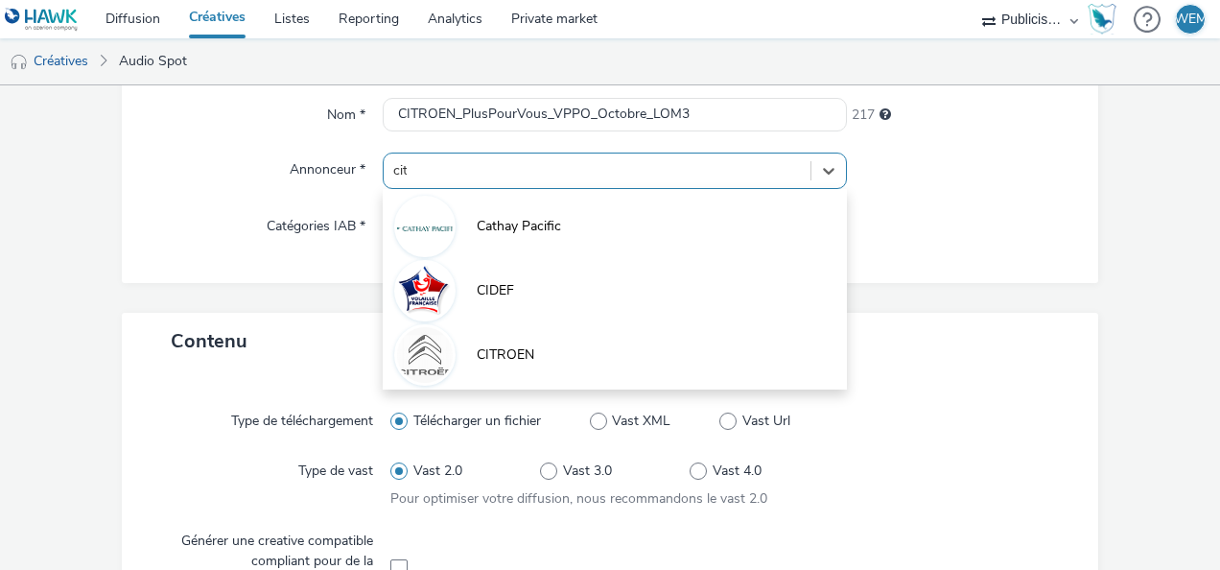
type input "citr"
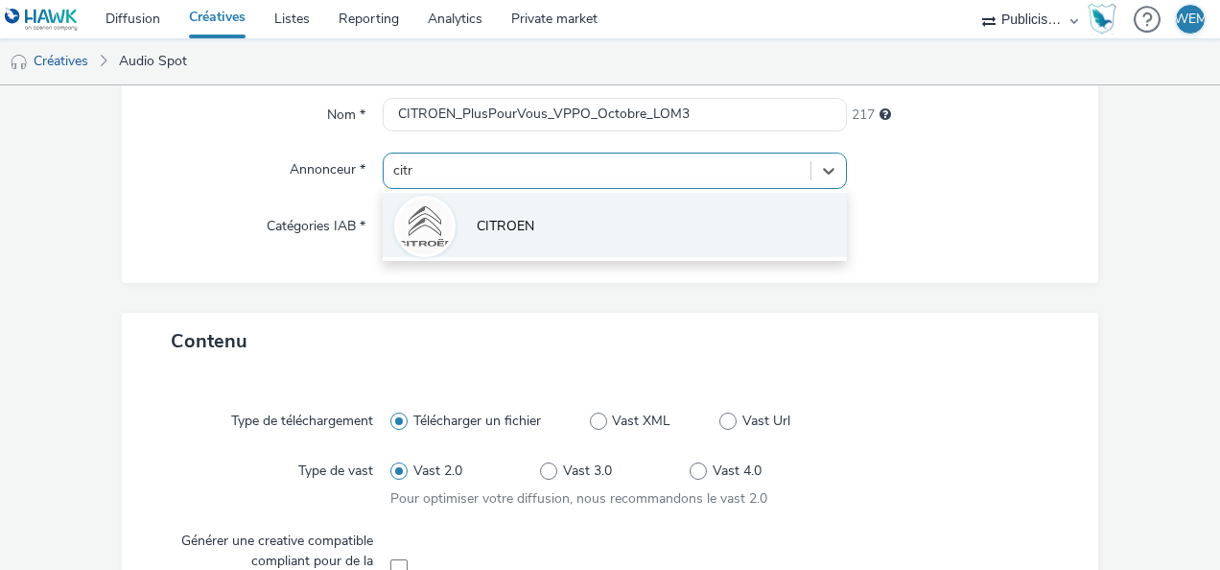
click at [577, 217] on li "CITROEN" at bounding box center [615, 225] width 464 height 64
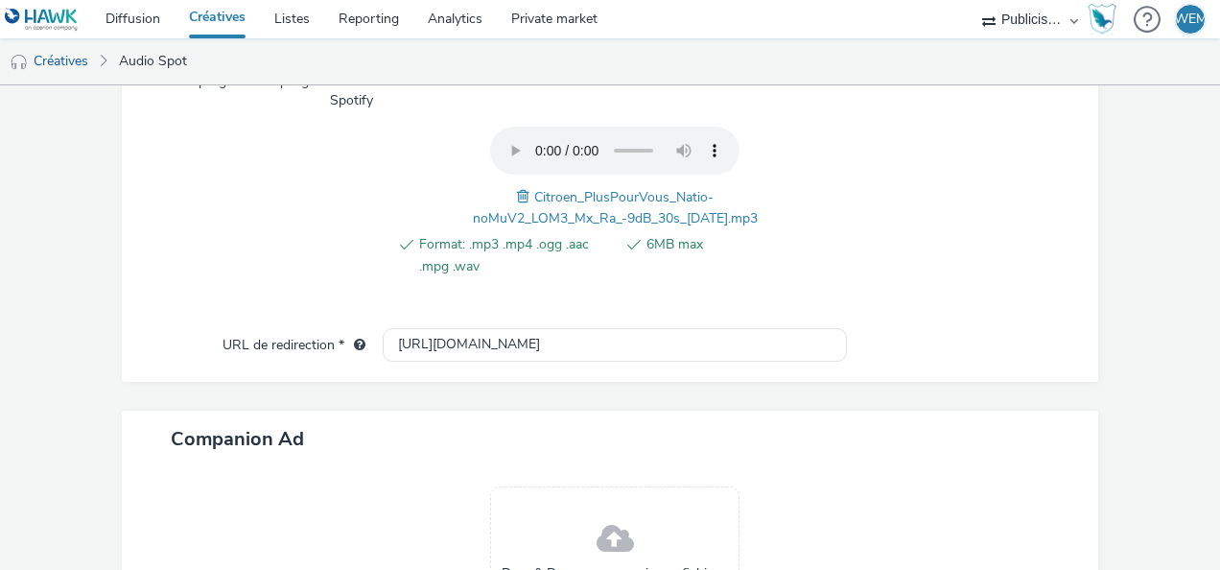
scroll to position [924, 0]
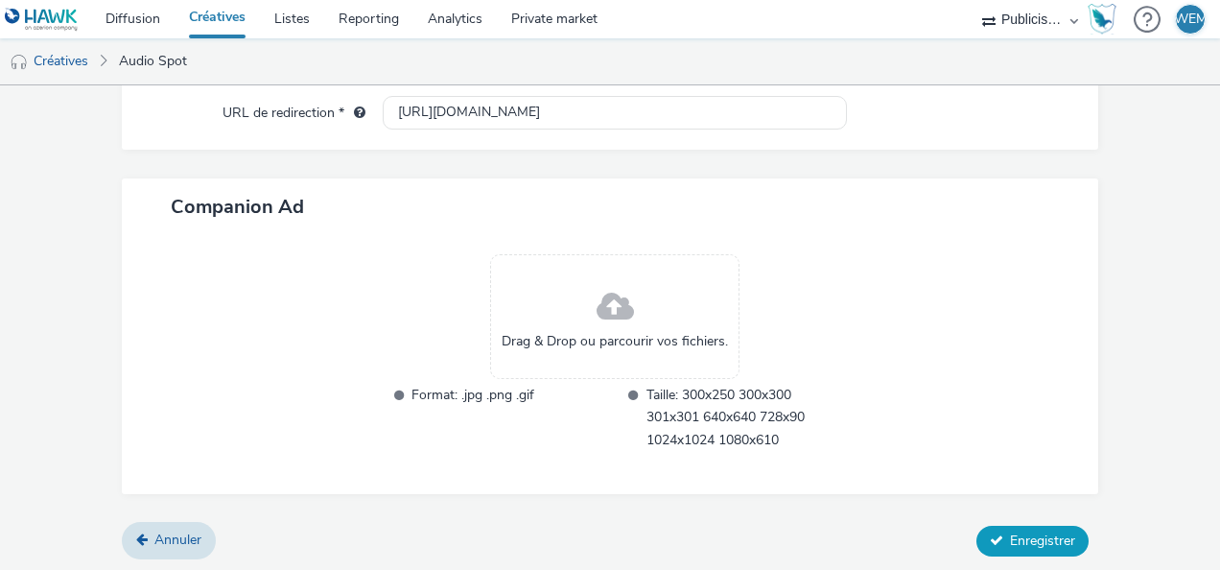
click at [1032, 532] on span "Enregistrer" at bounding box center [1042, 540] width 65 height 18
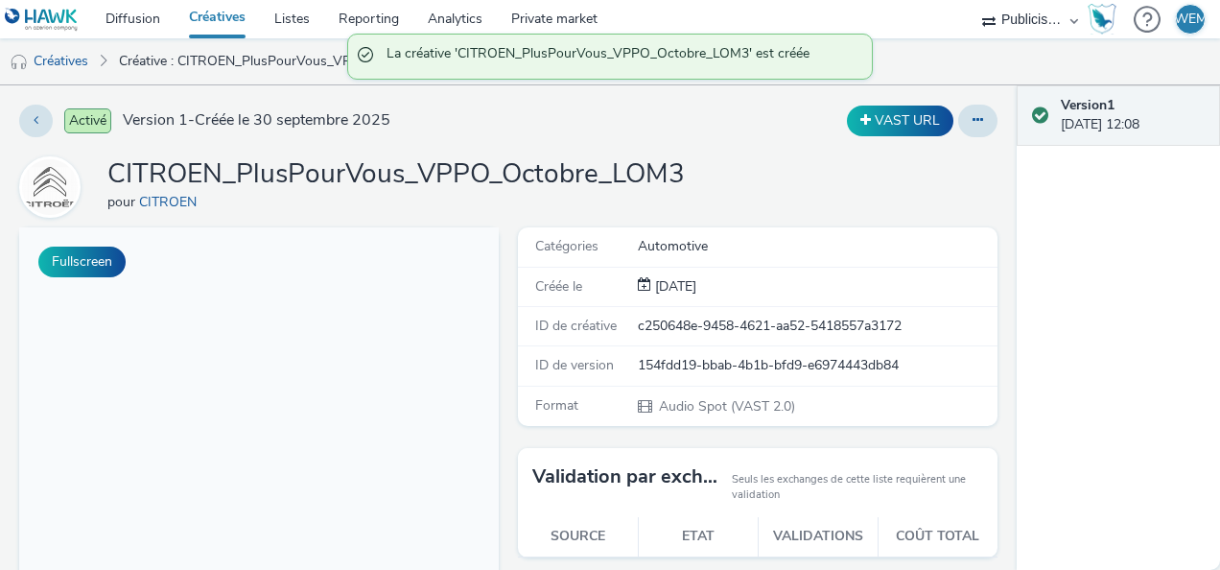
click at [673, 130] on div "VAST URL" at bounding box center [801, 121] width 391 height 33
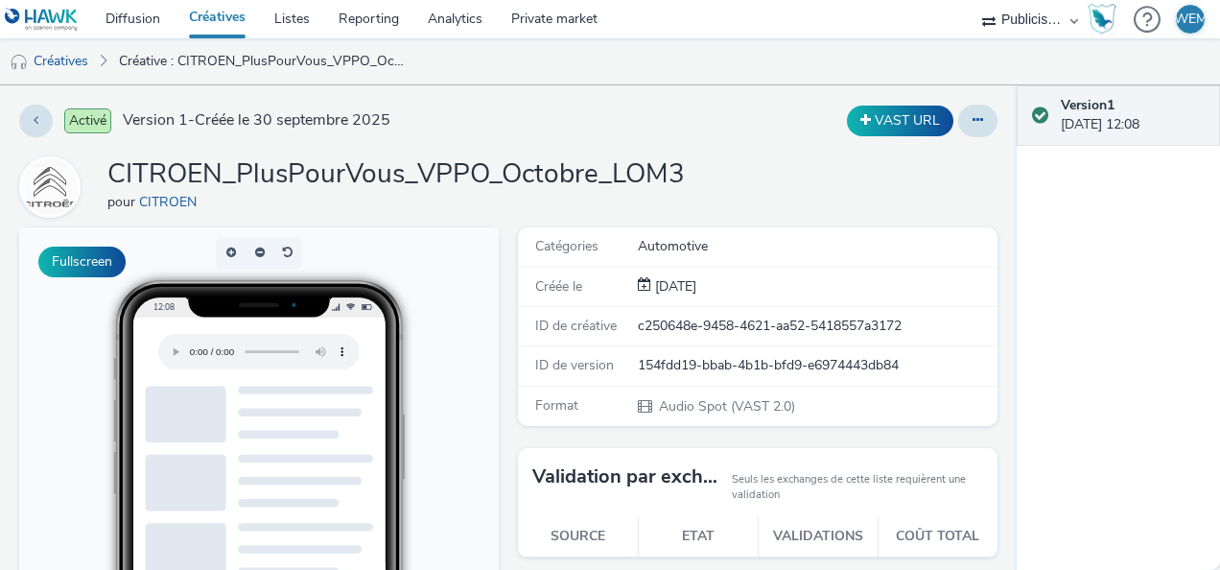
click at [552, 129] on div "Activé Version 1 - Créée le 30 septembre 2025" at bounding box center [312, 121] width 587 height 33
click at [147, 11] on link "Diffusion" at bounding box center [132, 19] width 83 height 38
